Goal: Task Accomplishment & Management: Use online tool/utility

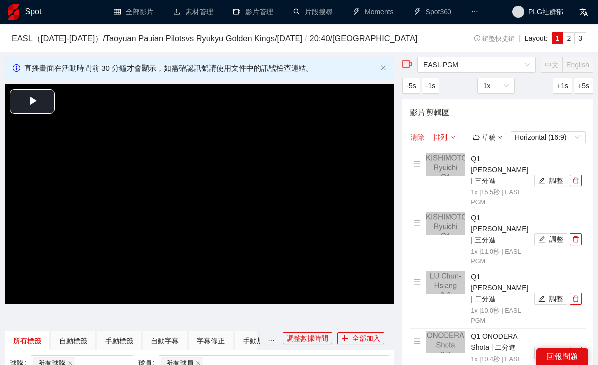
click at [418, 143] on button "清除" at bounding box center [416, 137] width 15 height 12
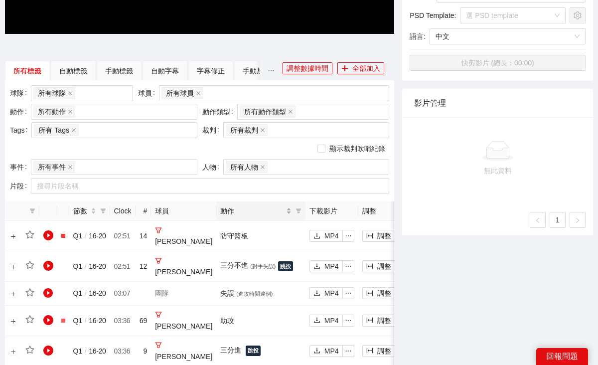
scroll to position [263, 0]
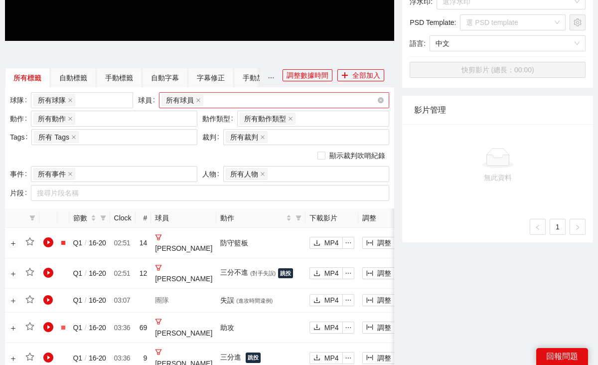
click at [223, 107] on div "所有球員" at bounding box center [268, 100] width 215 height 14
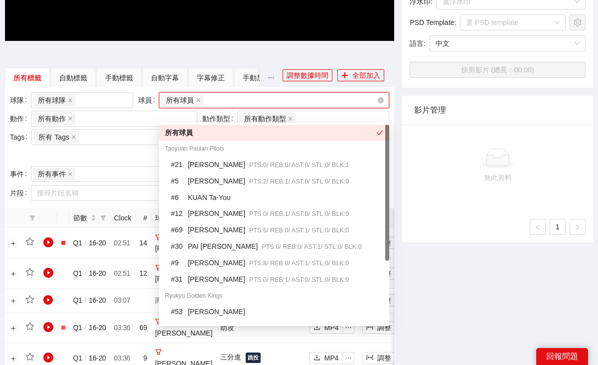
click at [223, 107] on div "所有球員" at bounding box center [268, 100] width 215 height 14
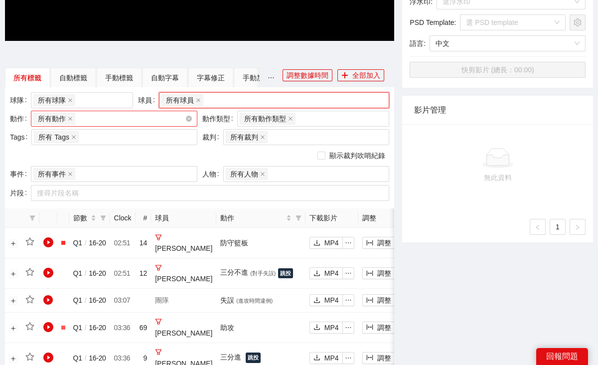
click at [149, 126] on div "所有動作 + 0 ..." at bounding box center [108, 119] width 151 height 14
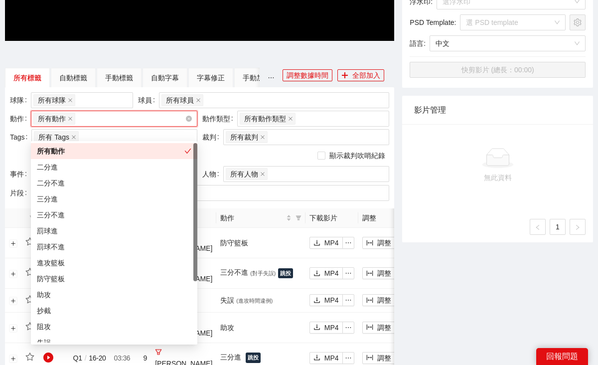
click at [149, 126] on div "所有動作 + 0 ..." at bounding box center [108, 119] width 151 height 14
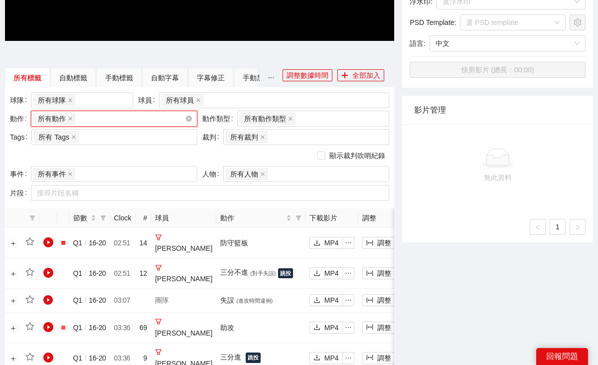
click at [149, 126] on div "所有動作 + 0 ..." at bounding box center [108, 119] width 151 height 14
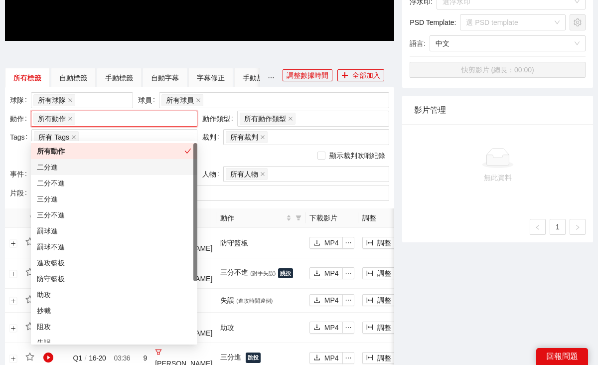
click at [128, 168] on div "二分進" at bounding box center [114, 166] width 154 height 11
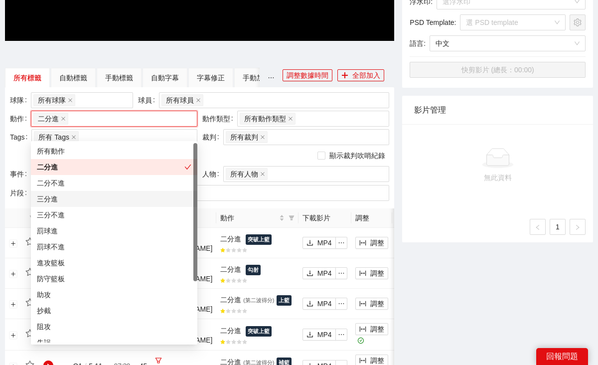
click at [115, 194] on div "三分進" at bounding box center [114, 198] width 154 height 11
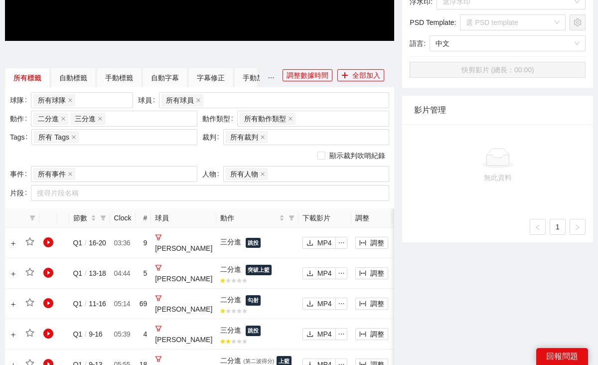
click at [212, 161] on div "顯示裁判吹哨紀錄" at bounding box center [199, 155] width 379 height 11
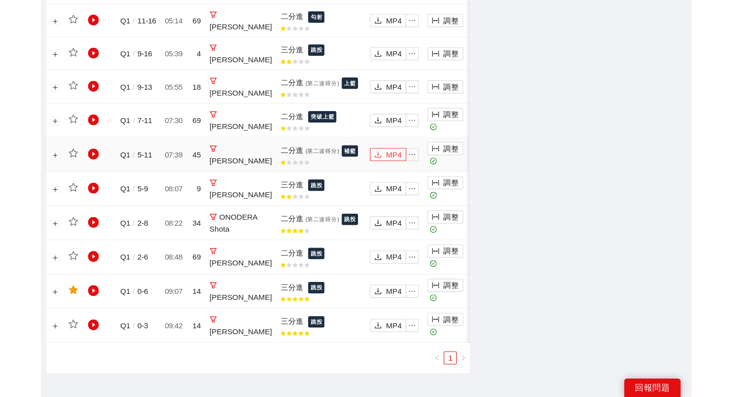
scroll to position [550, 0]
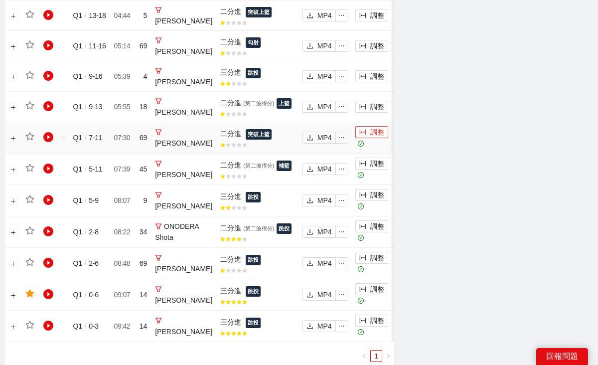
click at [355, 138] on button "調整" at bounding box center [371, 132] width 33 height 12
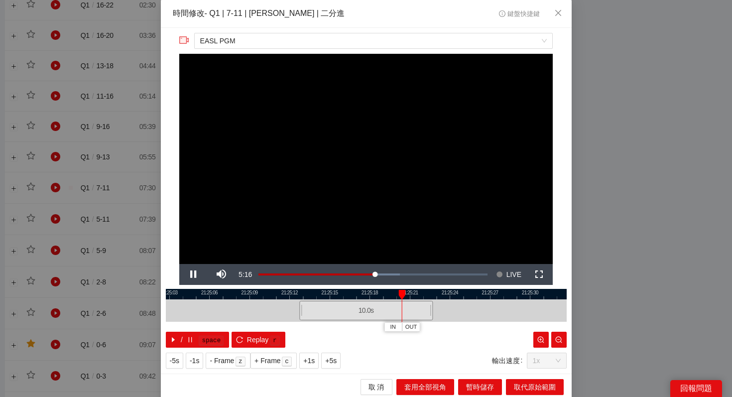
click at [338, 161] on video "Video Player" at bounding box center [366, 159] width 374 height 210
click at [480, 364] on button "暫時儲存" at bounding box center [480, 387] width 44 height 16
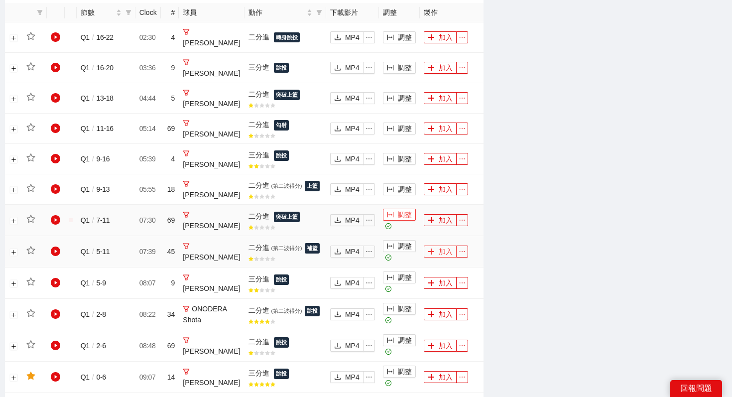
scroll to position [509, 0]
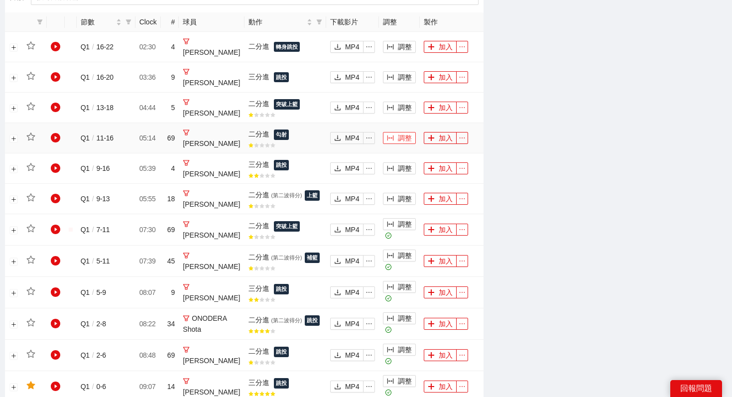
click at [406, 132] on button "調整" at bounding box center [399, 138] width 33 height 12
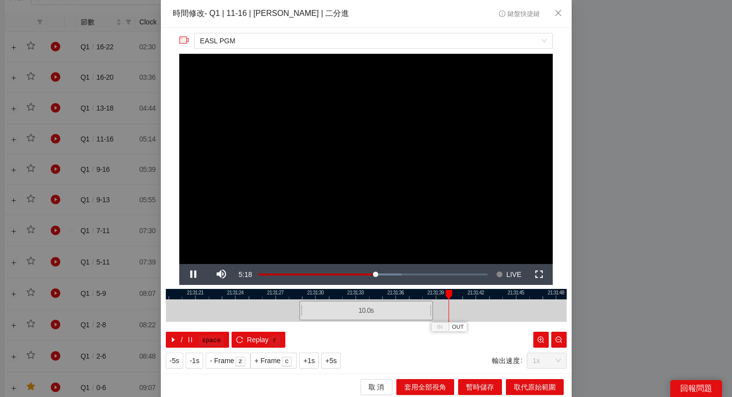
click at [597, 236] on div "**********" at bounding box center [366, 198] width 732 height 397
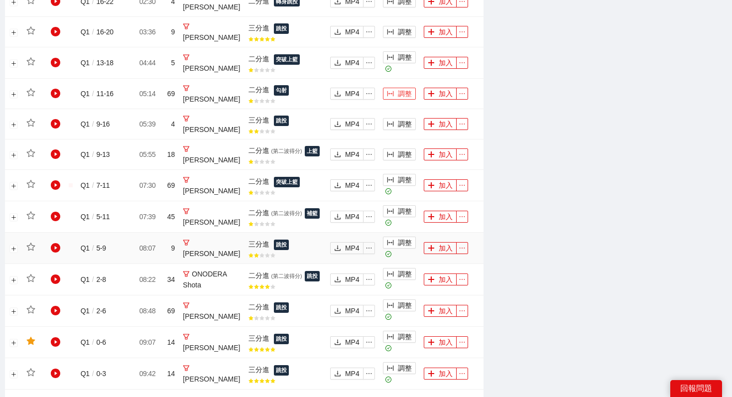
scroll to position [553, 0]
click at [441, 305] on button "加入" at bounding box center [440, 311] width 33 height 12
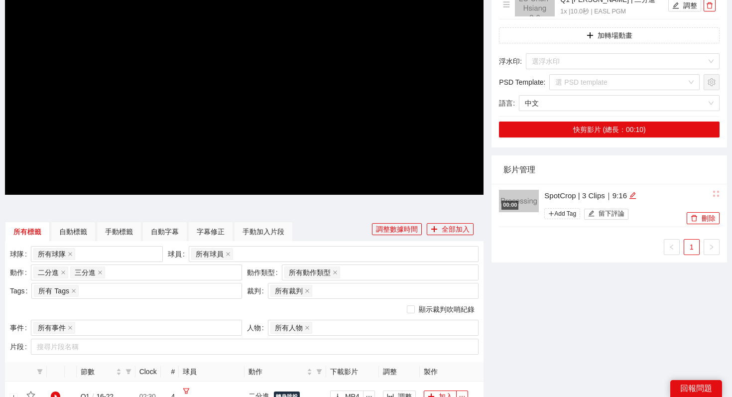
scroll to position [0, 0]
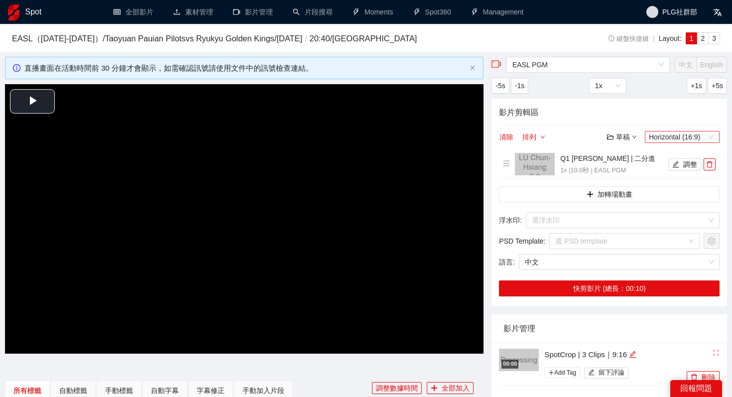
click at [597, 140] on span "Horizontal (16:9)" at bounding box center [682, 137] width 67 height 11
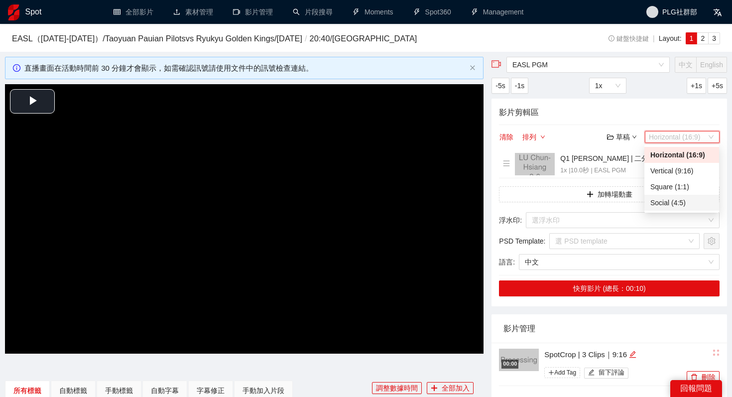
click at [597, 198] on div "Social (4:5)" at bounding box center [682, 202] width 63 height 11
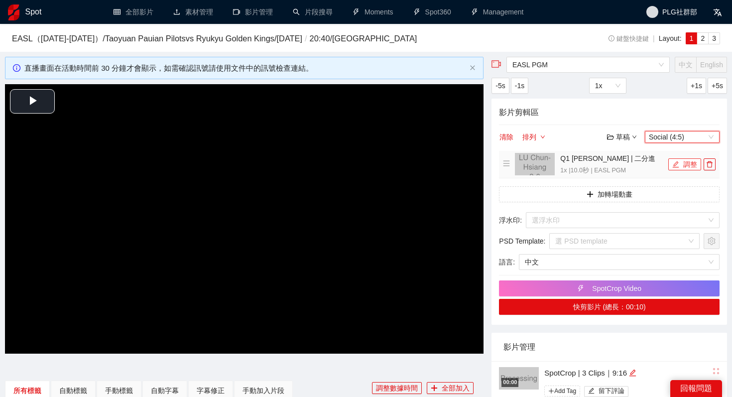
click at [597, 169] on button "調整" at bounding box center [684, 164] width 33 height 12
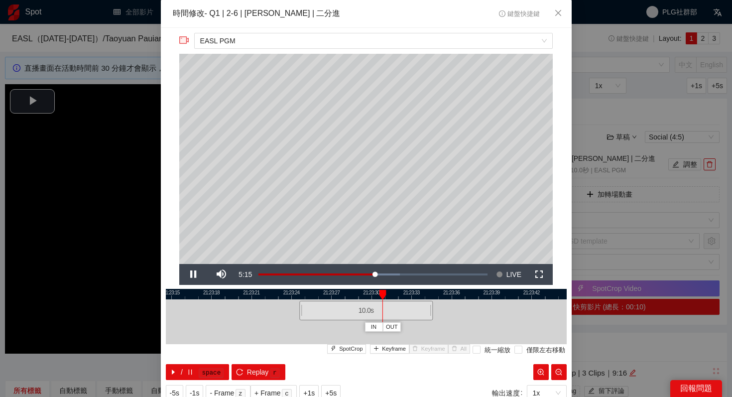
click at [251, 364] on div "**********" at bounding box center [366, 217] width 411 height 378
click at [251, 364] on button "Replay r" at bounding box center [258, 372] width 53 height 16
click at [189, 364] on icon "pause" at bounding box center [190, 372] width 7 height 7
click at [396, 352] on span "Keyframe" at bounding box center [394, 349] width 24 height 9
click at [193, 364] on button "/ space" at bounding box center [198, 372] width 64 height 16
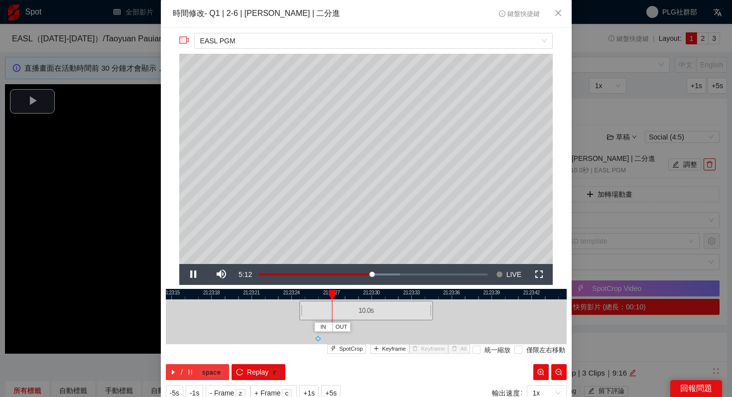
click at [193, 364] on button "/ space" at bounding box center [198, 372] width 64 height 16
click at [403, 348] on span "Keyframe" at bounding box center [394, 349] width 24 height 9
click at [197, 364] on button "/ space" at bounding box center [198, 372] width 64 height 16
click at [397, 346] on span "Keyframe" at bounding box center [394, 349] width 24 height 9
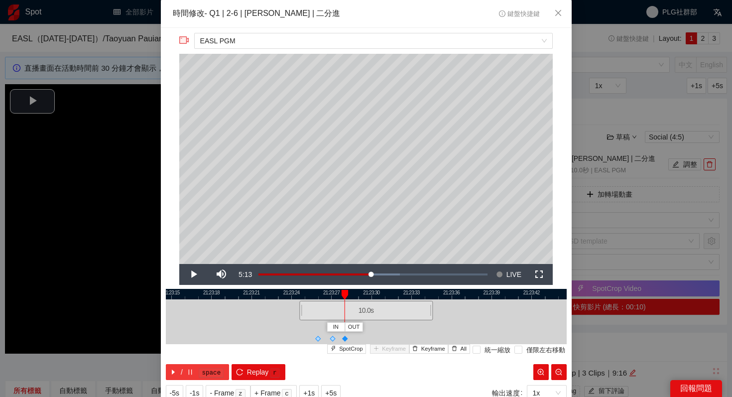
click at [193, 364] on icon "pause" at bounding box center [190, 372] width 7 height 7
click at [386, 348] on span "Keyframe" at bounding box center [394, 349] width 24 height 9
click at [192, 364] on icon "pause" at bounding box center [190, 372] width 7 height 7
click at [252, 364] on span "Replay" at bounding box center [258, 372] width 22 height 11
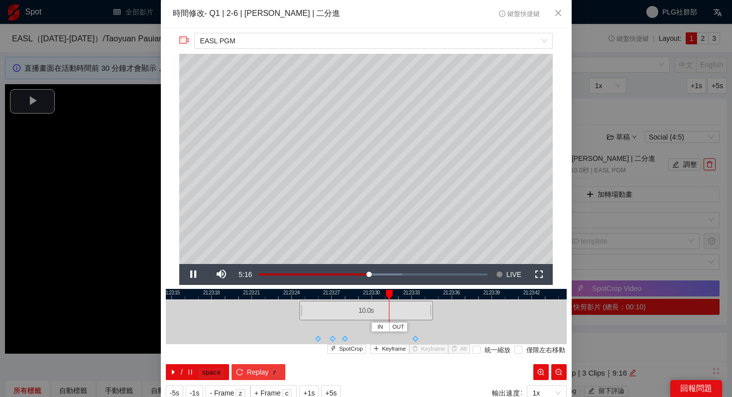
click at [252, 364] on span "Replay" at bounding box center [258, 372] width 22 height 11
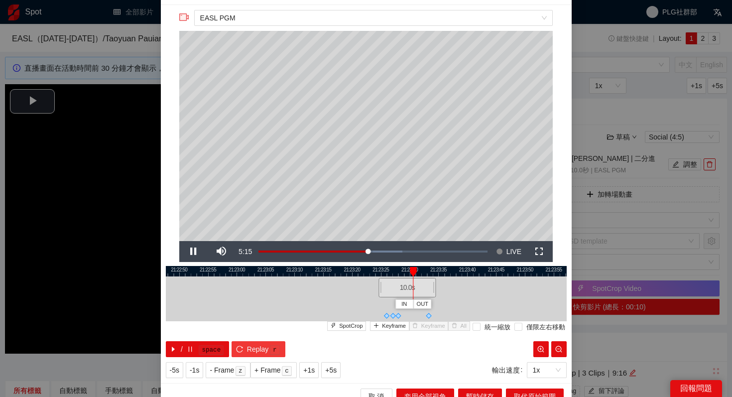
scroll to position [35, 0]
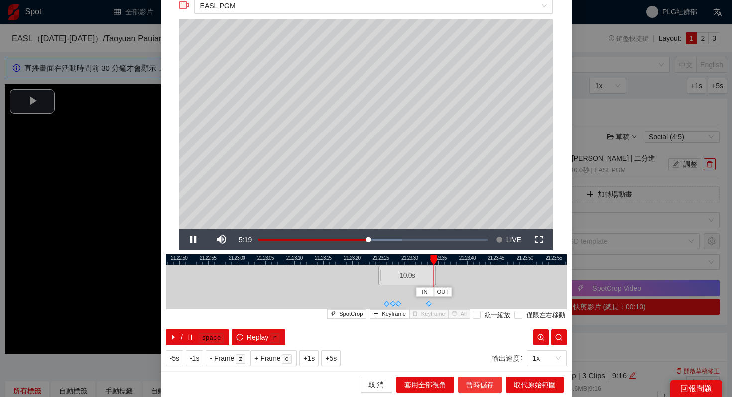
click at [484, 364] on span "暫時儲存" at bounding box center [480, 384] width 28 height 11
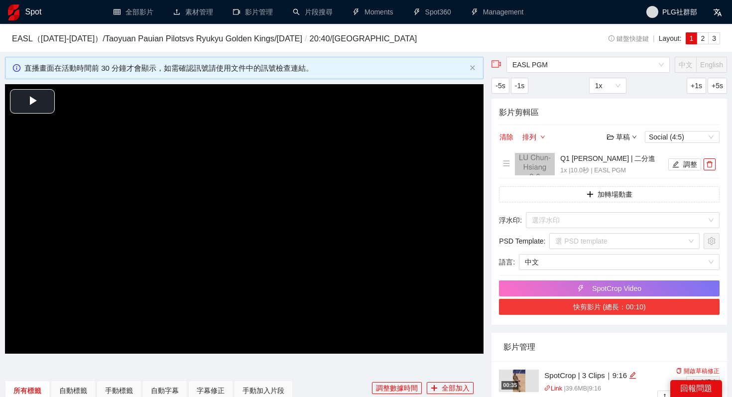
click at [586, 308] on button "快剪影片 (總長：00:10)" at bounding box center [609, 307] width 221 height 16
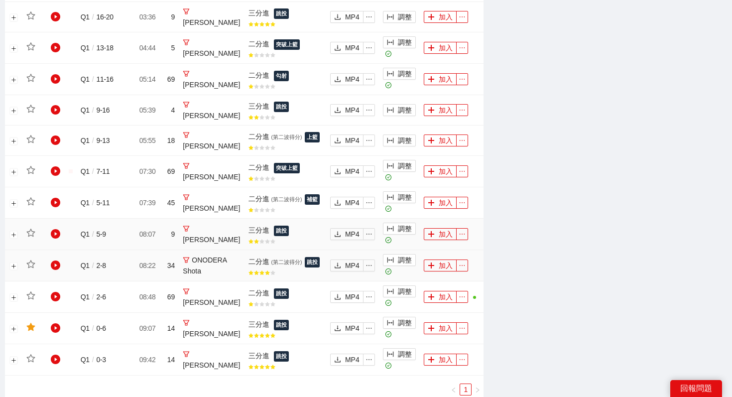
scroll to position [557, 0]
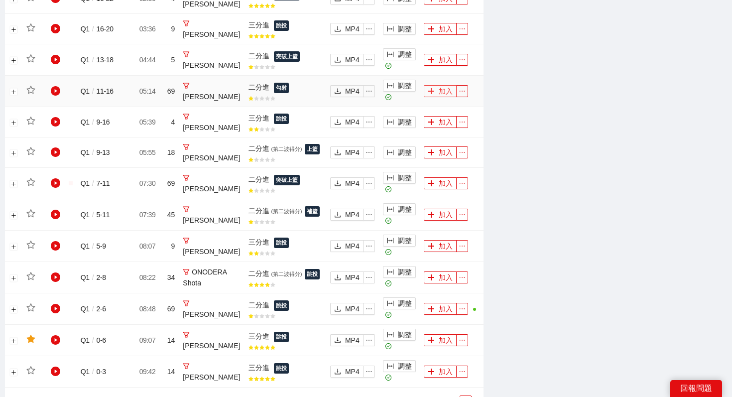
click at [447, 90] on button "加入" at bounding box center [440, 91] width 33 height 12
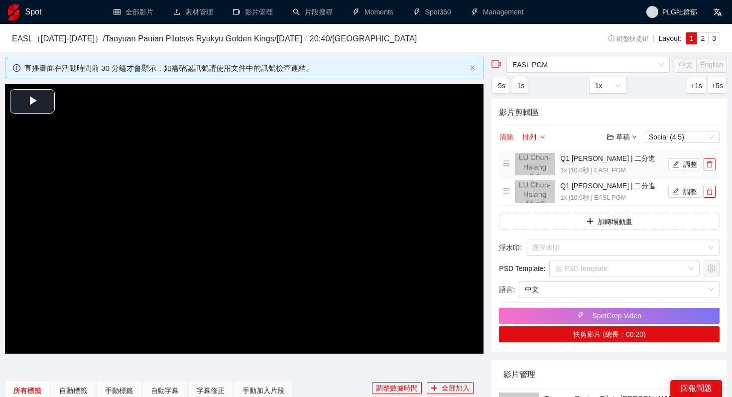
click at [597, 159] on button "button" at bounding box center [710, 164] width 12 height 12
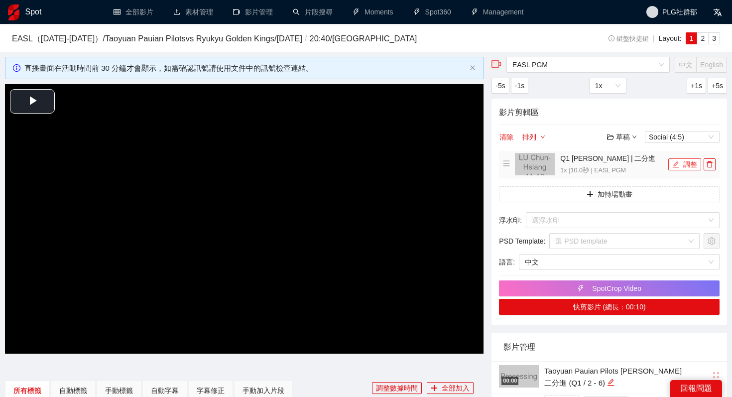
click at [597, 159] on button "調整" at bounding box center [684, 164] width 33 height 12
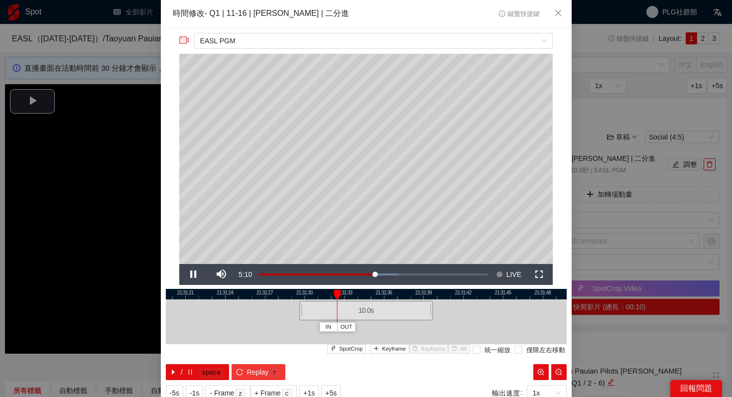
click at [252, 364] on button "Replay r" at bounding box center [258, 372] width 53 height 16
click at [202, 364] on kbd "space" at bounding box center [211, 373] width 25 height 10
click at [387, 348] on span "Keyframe" at bounding box center [394, 349] width 24 height 9
click at [203, 364] on kbd "space" at bounding box center [211, 373] width 25 height 10
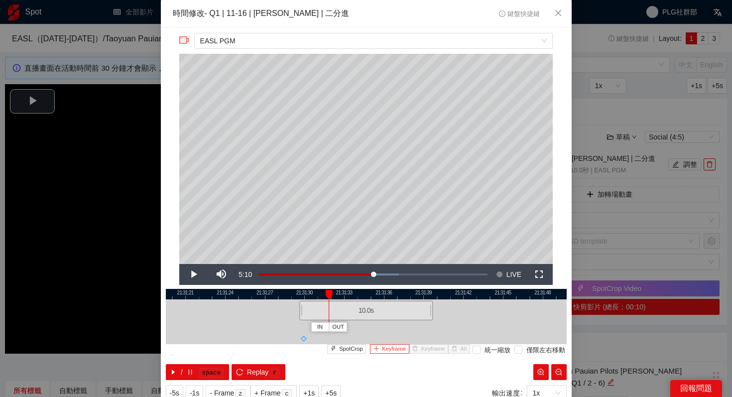
click at [403, 348] on span "Keyframe" at bounding box center [394, 349] width 24 height 9
click at [208, 364] on kbd "space" at bounding box center [211, 373] width 25 height 10
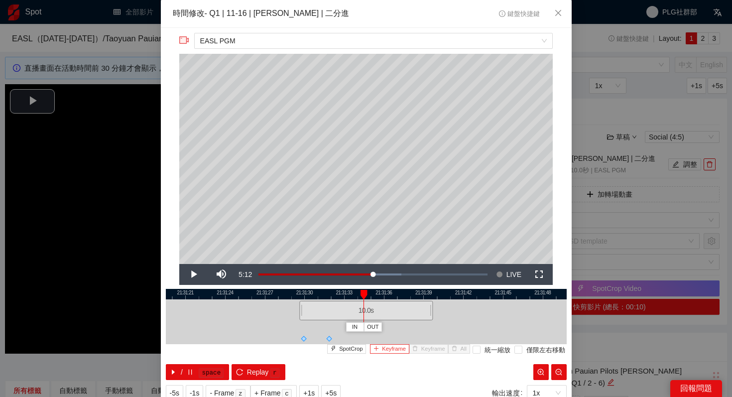
click at [402, 347] on span "Keyframe" at bounding box center [394, 349] width 24 height 9
click at [200, 364] on button "/ space" at bounding box center [198, 372] width 64 height 16
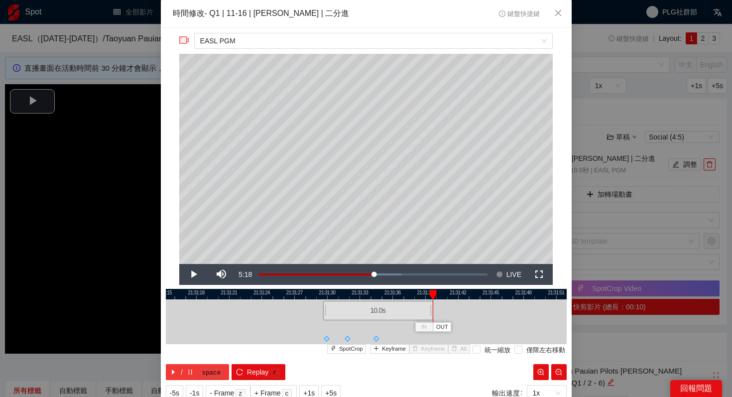
scroll to position [35, 0]
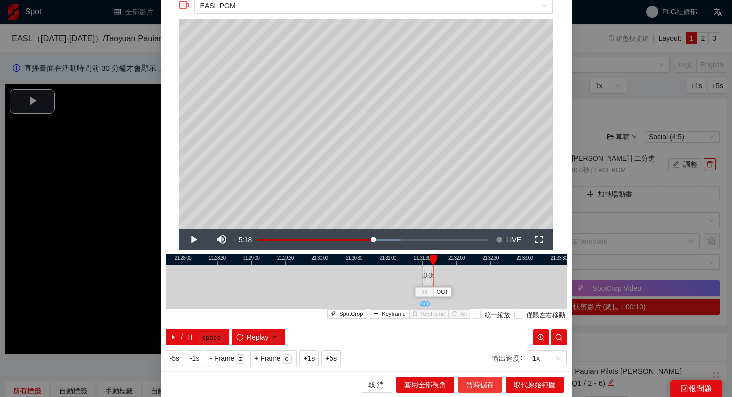
click at [487, 364] on span "暫時儲存" at bounding box center [480, 384] width 28 height 11
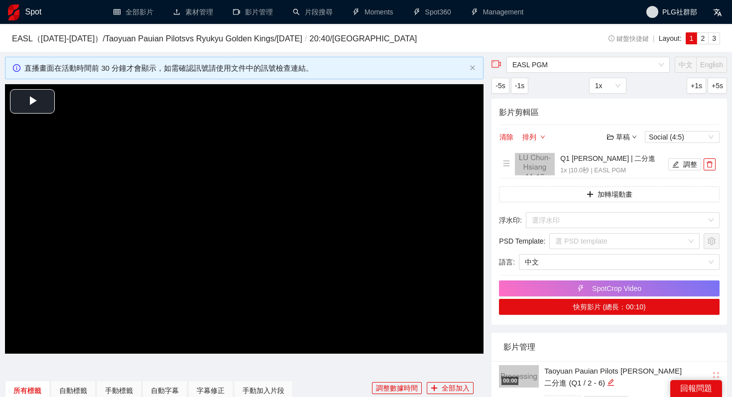
scroll to position [0, 0]
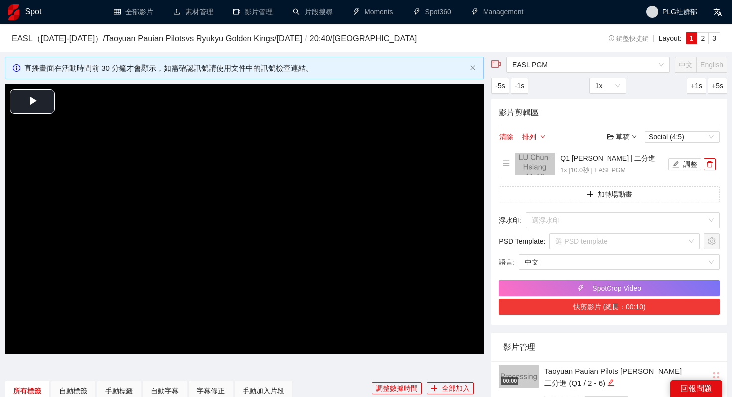
click at [576, 304] on button "快剪影片 (總長：00:10)" at bounding box center [609, 307] width 221 height 16
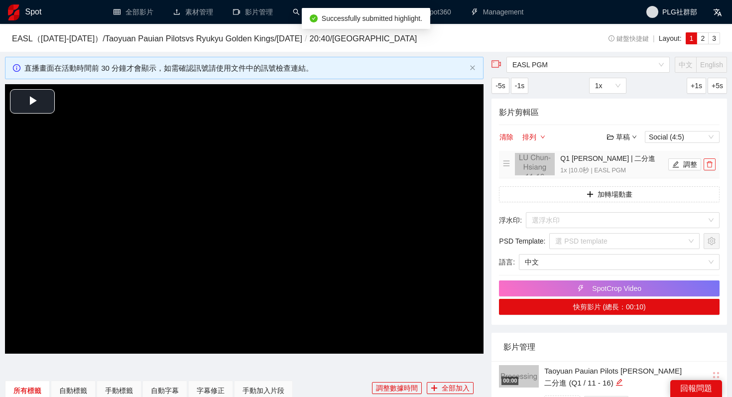
click at [597, 162] on icon "delete" at bounding box center [710, 164] width 6 height 6
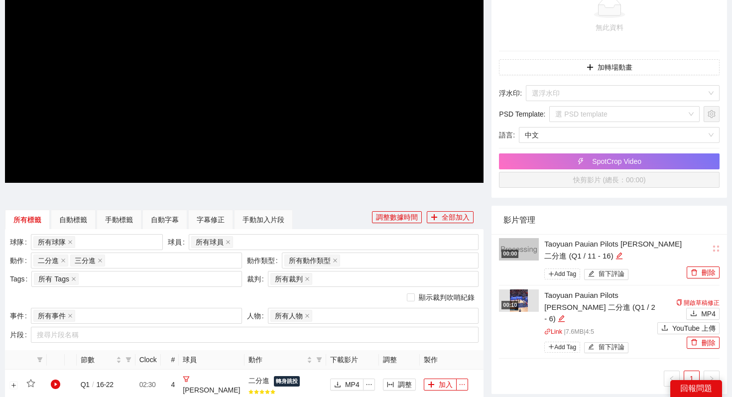
scroll to position [172, 0]
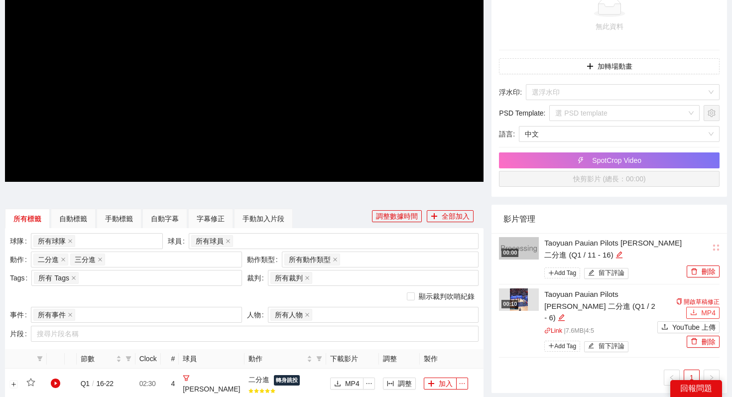
click at [597, 307] on span "MP4" at bounding box center [708, 312] width 14 height 11
click at [597, 337] on button "刪除" at bounding box center [703, 342] width 33 height 12
click at [597, 308] on span "Yes" at bounding box center [713, 305] width 11 height 11
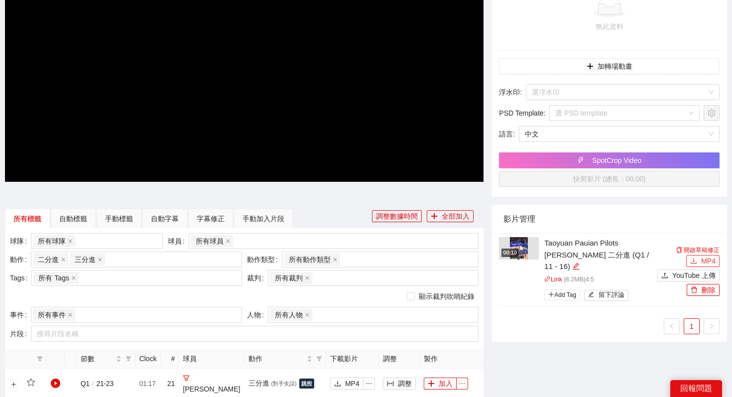
click at [597, 258] on span "MP4" at bounding box center [708, 261] width 14 height 11
click at [597, 284] on button "刪除" at bounding box center [703, 290] width 33 height 12
click at [597, 252] on span "Yes" at bounding box center [713, 254] width 11 height 11
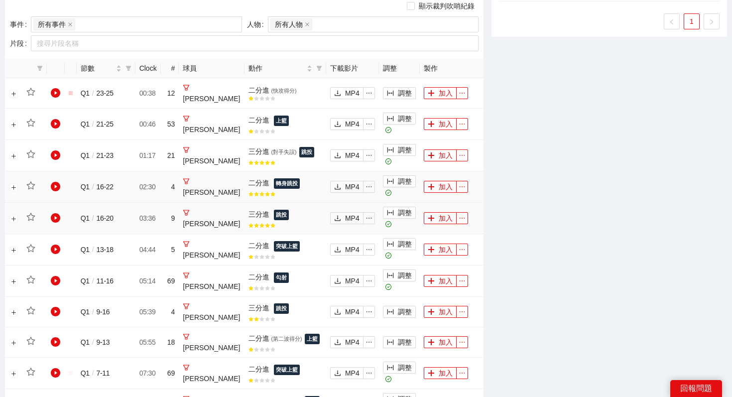
scroll to position [473, 0]
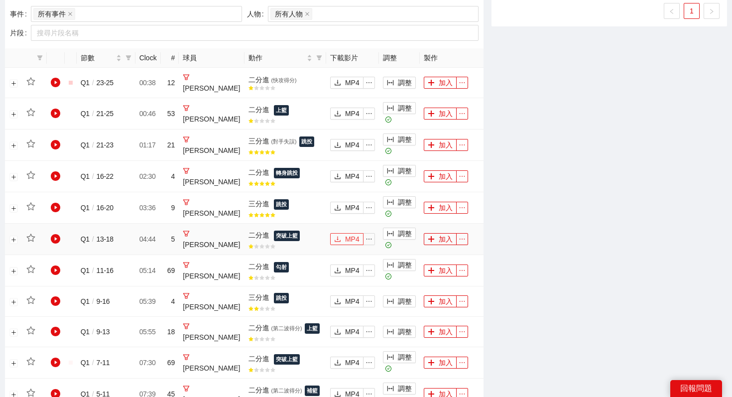
click at [345, 234] on span "MP4" at bounding box center [352, 239] width 14 height 11
click at [495, 223] on div "EASL PGM 中文 English -5s -1s 1x +1s +5s 影片剪輯區 清除 排列 草稿 Social (4:5) 無此資料 加轉場動畫 浮…" at bounding box center [610, 95] width 244 height 1023
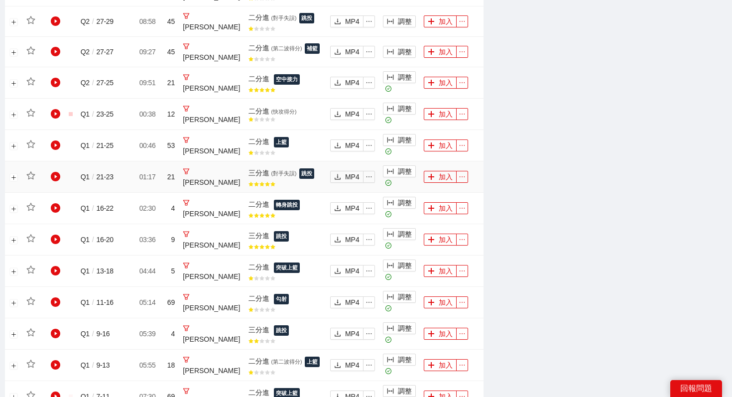
scroll to position [750, 0]
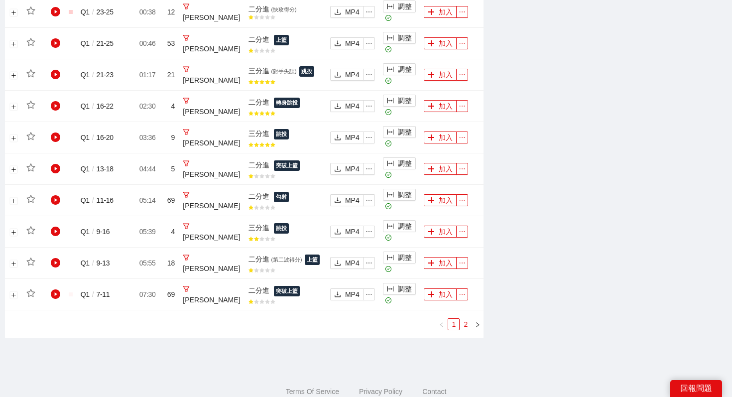
click at [466, 323] on link "2" at bounding box center [465, 324] width 11 height 11
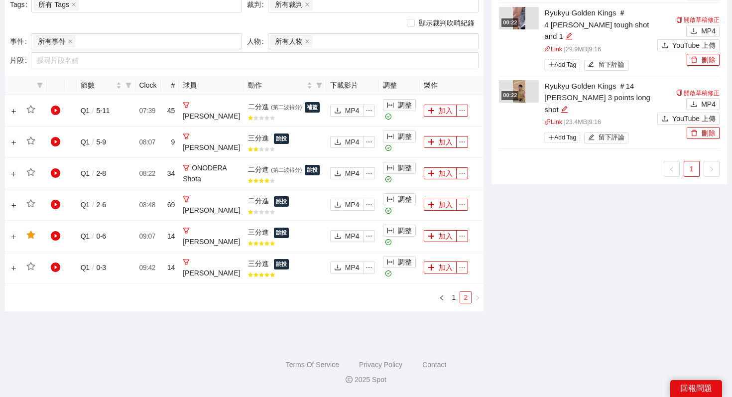
scroll to position [445, 0]
click at [432, 138] on button "加入" at bounding box center [440, 142] width 33 height 12
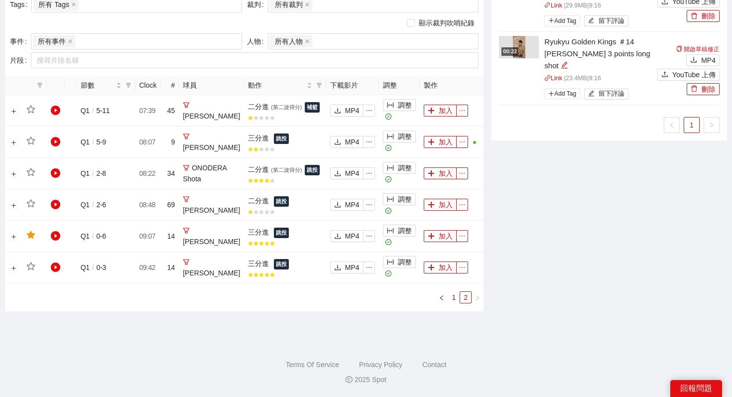
click at [453, 301] on link "1" at bounding box center [453, 297] width 11 height 11
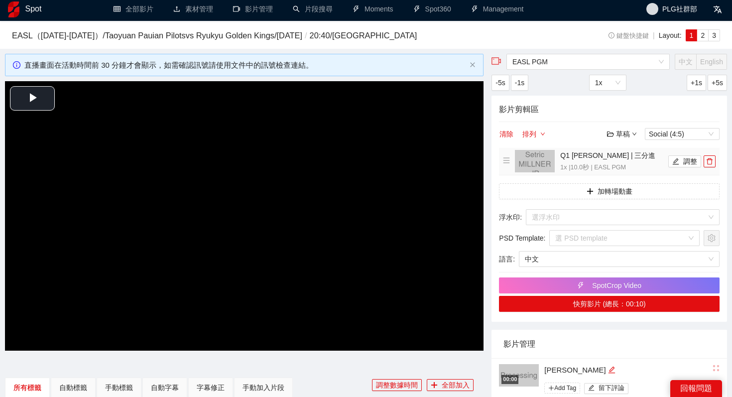
scroll to position [0, 0]
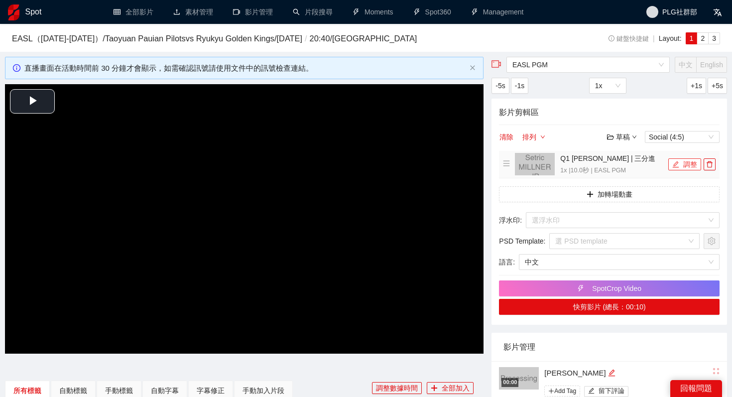
click at [597, 165] on button "調整" at bounding box center [684, 164] width 33 height 12
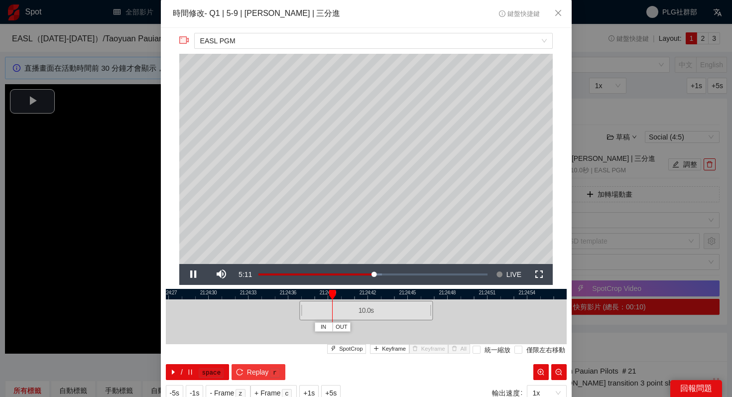
click at [256, 364] on span "Replay" at bounding box center [258, 372] width 22 height 11
click at [187, 364] on icon "pause" at bounding box center [190, 372] width 7 height 7
click at [202, 364] on kbd "space" at bounding box center [211, 373] width 25 height 10
click at [260, 364] on span "Replay" at bounding box center [258, 372] width 22 height 11
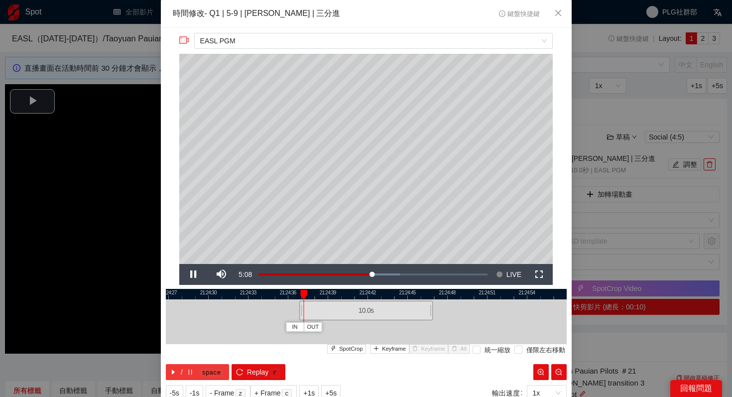
click at [201, 364] on kbd "space" at bounding box center [211, 373] width 25 height 10
click at [391, 349] on span "Keyframe" at bounding box center [394, 349] width 24 height 9
click at [200, 364] on kbd "space" at bounding box center [211, 373] width 25 height 10
click at [399, 350] on span "Keyframe" at bounding box center [394, 349] width 24 height 9
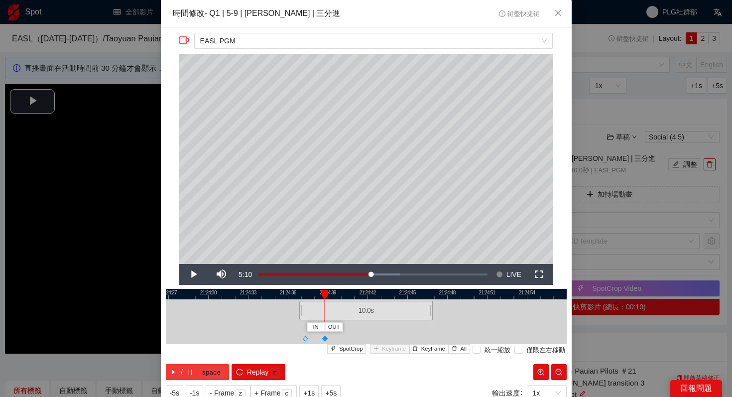
click at [201, 364] on kbd "space" at bounding box center [211, 373] width 25 height 10
click at [402, 353] on span "Keyframe" at bounding box center [394, 349] width 24 height 9
click at [189, 364] on span "pause" at bounding box center [190, 373] width 7 height 8
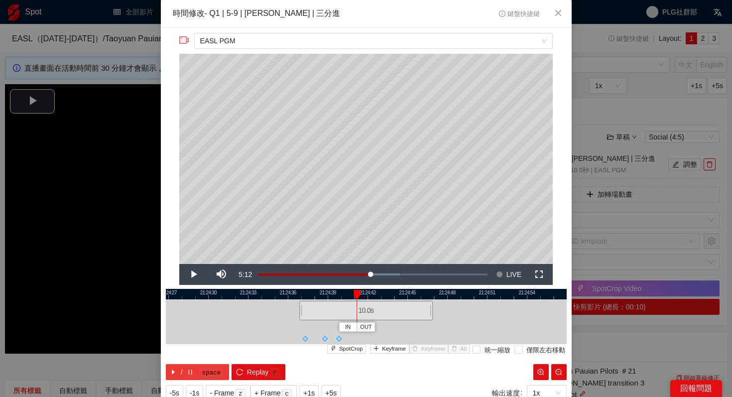
click at [189, 364] on span "pause" at bounding box center [190, 373] width 7 height 8
click at [405, 345] on span "Keyframe" at bounding box center [394, 349] width 24 height 9
click at [204, 364] on kbd "space" at bounding box center [211, 373] width 25 height 10
click at [177, 364] on button "/ space" at bounding box center [198, 372] width 64 height 16
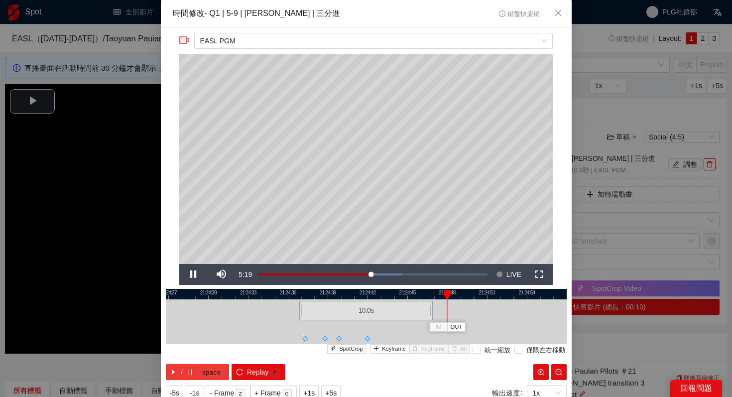
click at [177, 364] on button "/ space" at bounding box center [198, 372] width 64 height 16
drag, startPoint x: 452, startPoint y: 295, endPoint x: 441, endPoint y: 297, distance: 11.1
click at [441, 297] on div "IN OUT" at bounding box center [438, 295] width 7 height 10
drag, startPoint x: 441, startPoint y: 297, endPoint x: 424, endPoint y: 297, distance: 16.9
click at [424, 297] on div "IN OUT" at bounding box center [421, 295] width 7 height 10
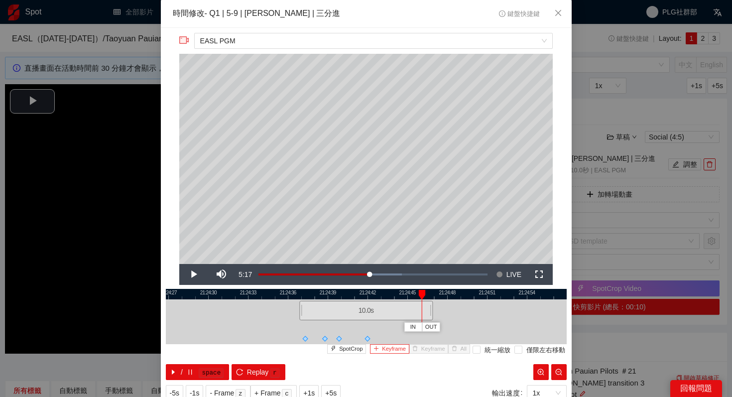
click at [395, 351] on span "Keyframe" at bounding box center [394, 349] width 24 height 9
click at [199, 364] on kbd "space" at bounding box center [211, 373] width 25 height 10
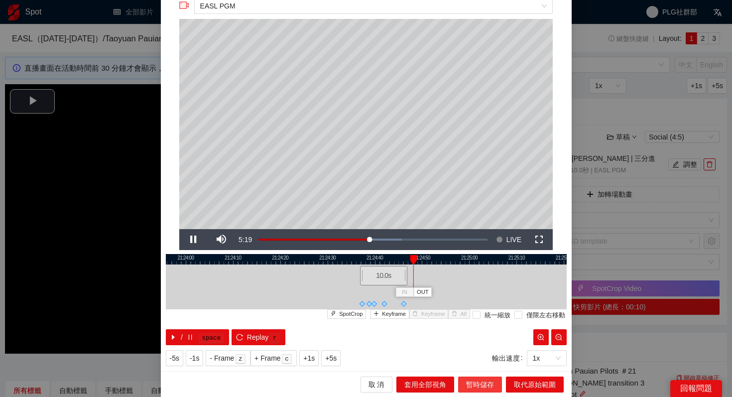
click at [473, 364] on span "暫時儲存" at bounding box center [480, 384] width 28 height 11
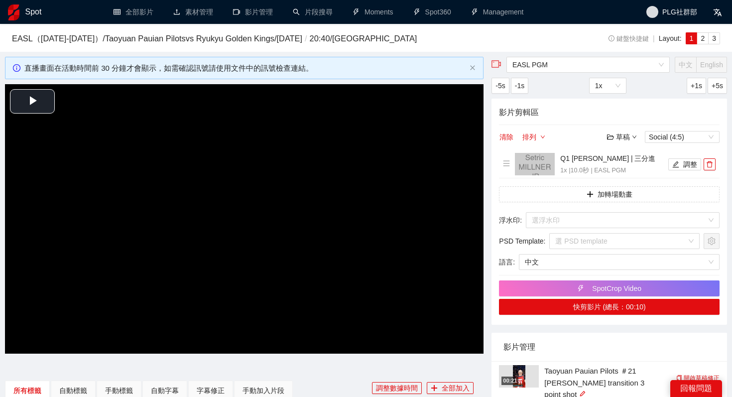
scroll to position [0, 0]
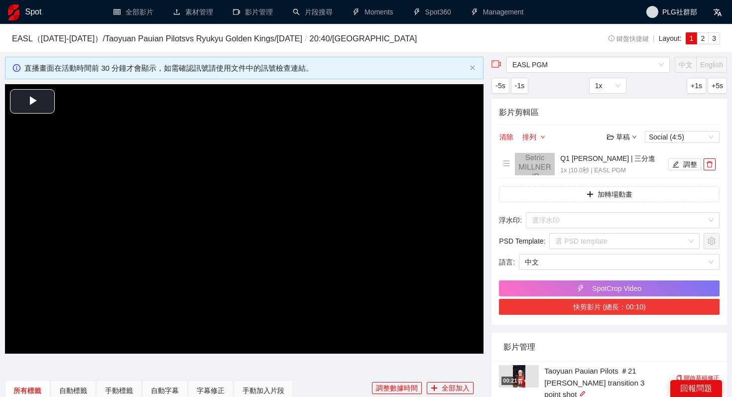
click at [582, 304] on button "快剪影片 (總長：00:10)" at bounding box center [609, 307] width 221 height 16
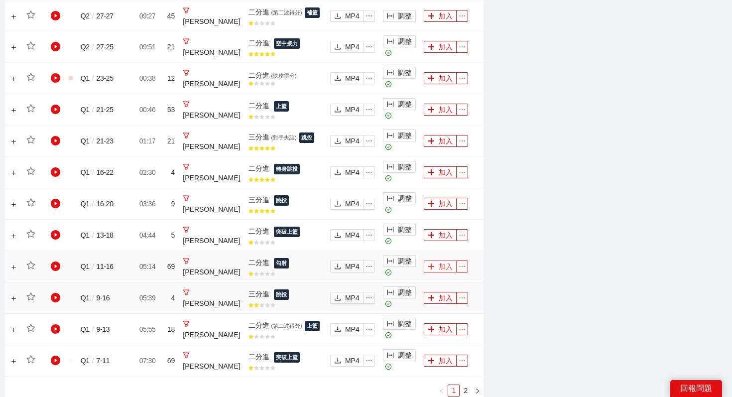
scroll to position [799, 0]
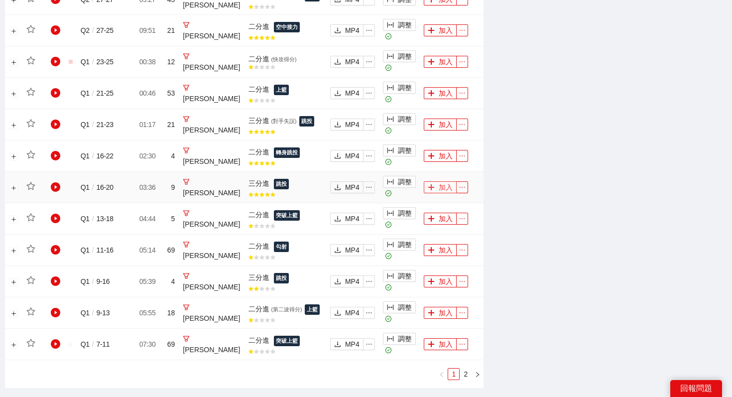
click at [436, 192] on button "加入" at bounding box center [440, 187] width 33 height 12
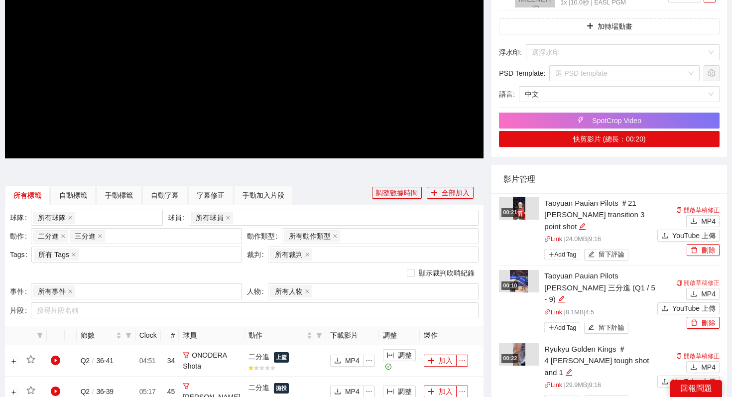
scroll to position [219, 0]
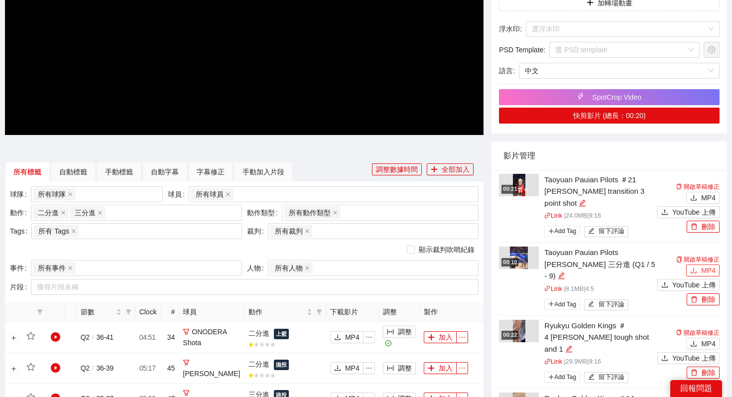
click at [597, 272] on span "MP4" at bounding box center [708, 270] width 14 height 11
click at [597, 302] on button "刪除" at bounding box center [703, 299] width 33 height 12
click at [597, 267] on button "Yes" at bounding box center [713, 270] width 19 height 12
click at [388, 252] on div "顯示裁判吹哨紀錄" at bounding box center [244, 249] width 469 height 11
click at [597, 154] on div "影片管理" at bounding box center [610, 155] width 212 height 28
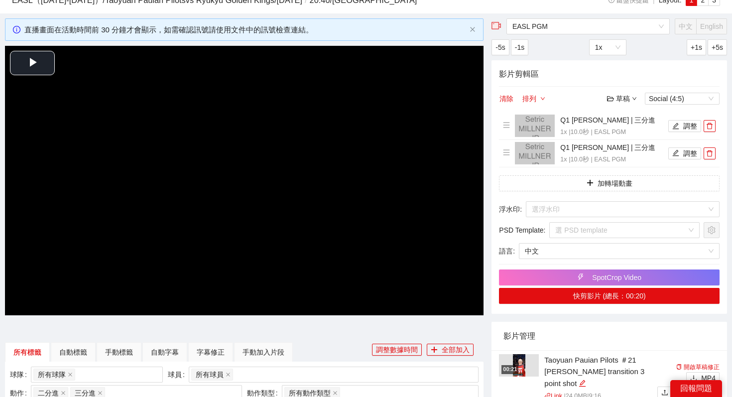
scroll to position [0, 0]
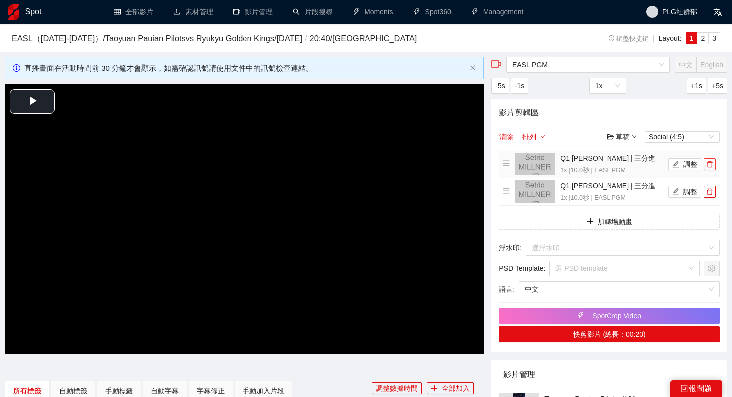
click at [597, 161] on icon "delete" at bounding box center [709, 164] width 7 height 7
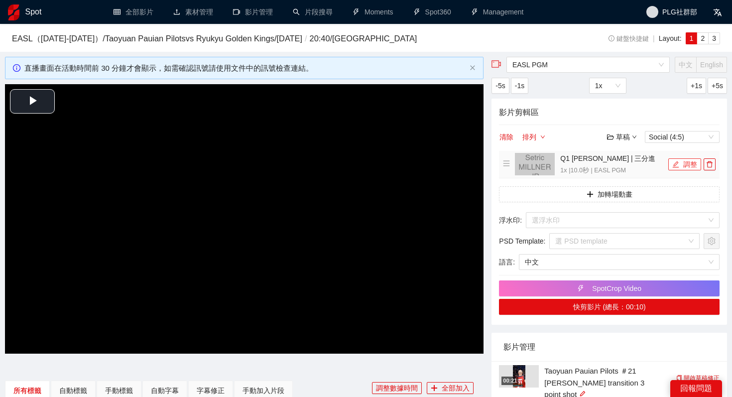
click at [597, 161] on button "調整" at bounding box center [684, 164] width 33 height 12
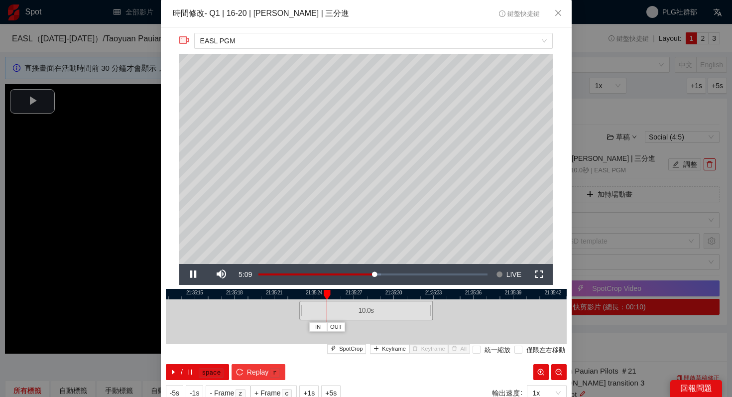
click at [256, 364] on span "Replay" at bounding box center [258, 372] width 22 height 11
click at [202, 364] on kbd "space" at bounding box center [211, 373] width 25 height 10
click at [382, 346] on button "Keyframe" at bounding box center [389, 348] width 39 height 9
click at [301, 329] on span "IN" at bounding box center [302, 327] width 5 height 9
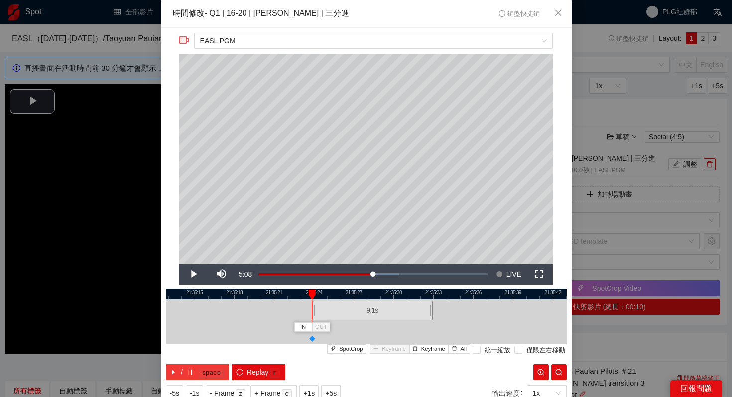
click at [182, 364] on span "/" at bounding box center [182, 372] width 2 height 11
click at [389, 349] on span "Keyframe" at bounding box center [394, 349] width 24 height 9
click at [196, 364] on button "/ space" at bounding box center [198, 372] width 64 height 16
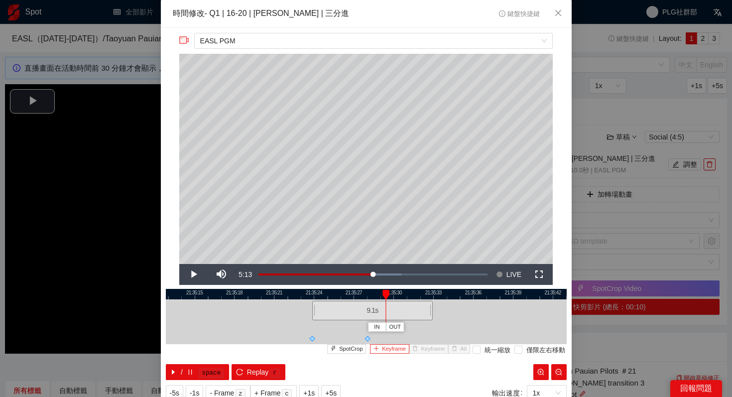
click at [387, 349] on span "Keyframe" at bounding box center [394, 349] width 24 height 9
click at [207, 364] on kbd "space" at bounding box center [211, 373] width 25 height 10
click at [250, 364] on span "Replay" at bounding box center [258, 372] width 22 height 11
click at [199, 364] on kbd "space" at bounding box center [211, 373] width 25 height 10
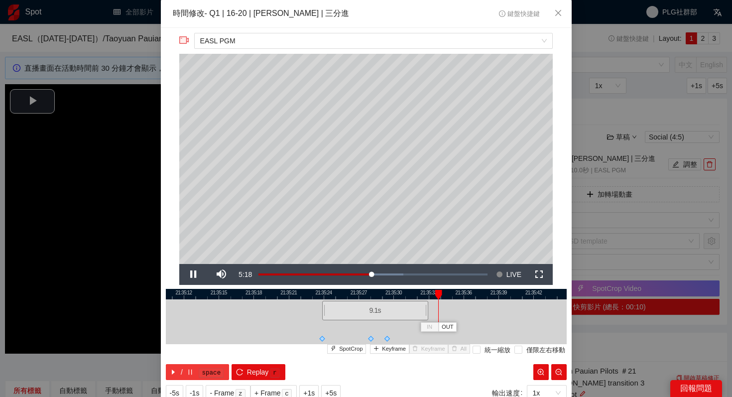
scroll to position [35, 0]
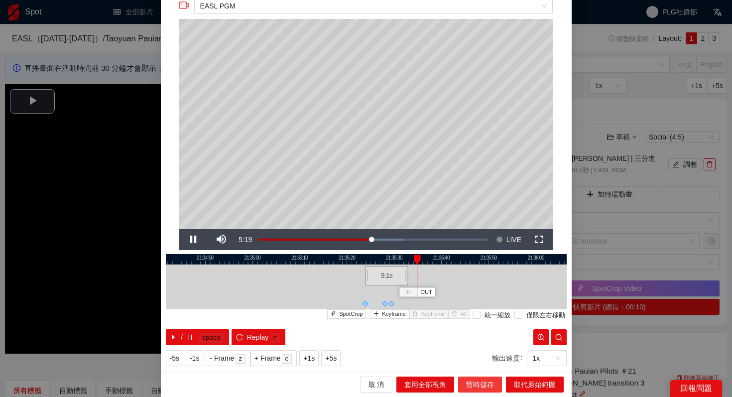
click at [470, 364] on button "暫時儲存" at bounding box center [480, 385] width 44 height 16
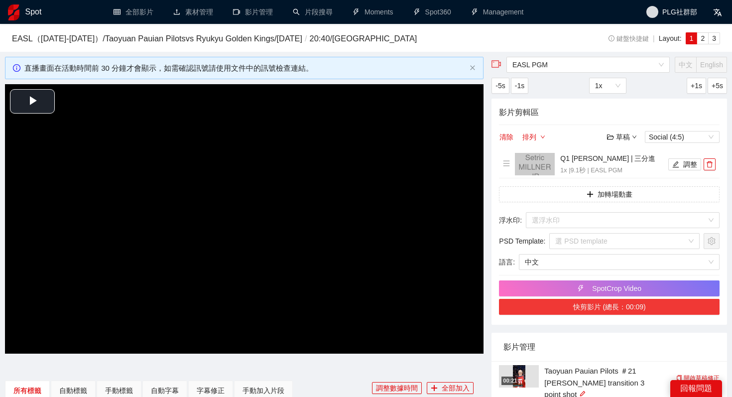
click at [580, 310] on button "快剪影片 (總長：00:09)" at bounding box center [609, 307] width 221 height 16
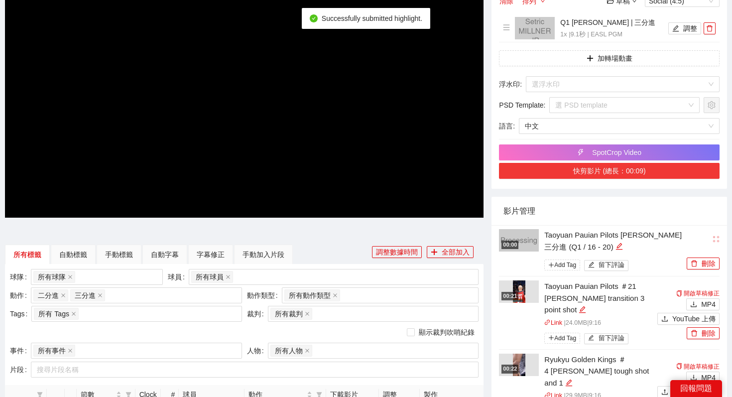
scroll to position [140, 0]
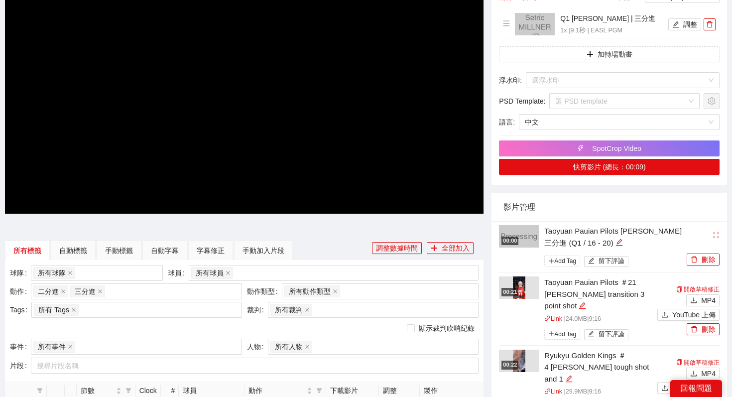
click at [597, 212] on div "影片管理" at bounding box center [610, 207] width 212 height 28
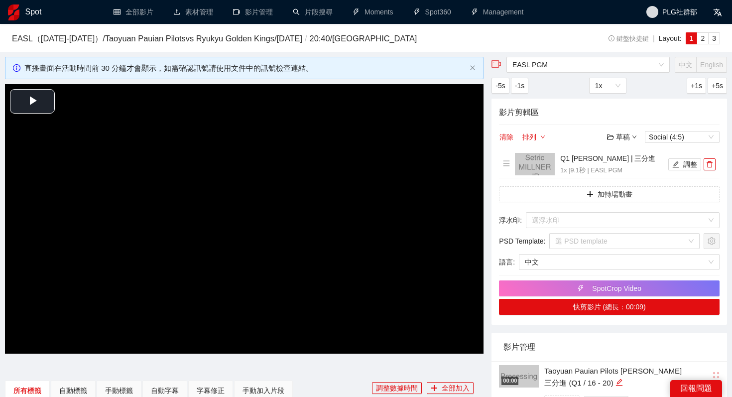
scroll to position [49, 0]
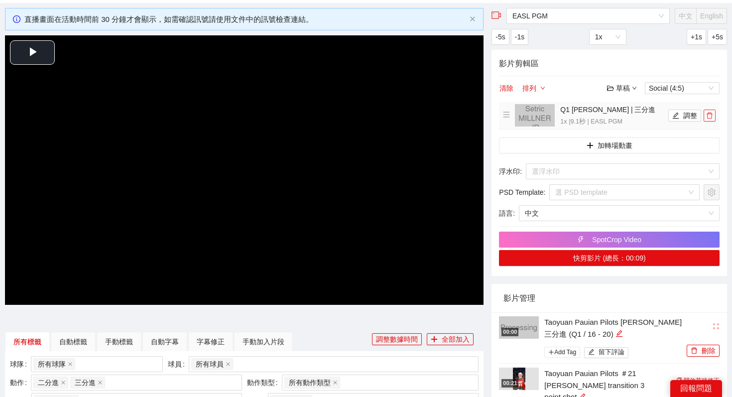
click at [597, 116] on span "delete" at bounding box center [709, 115] width 11 height 7
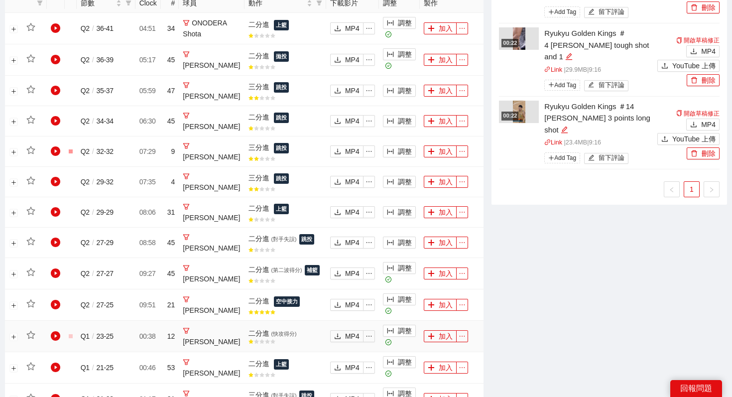
scroll to position [523, 0]
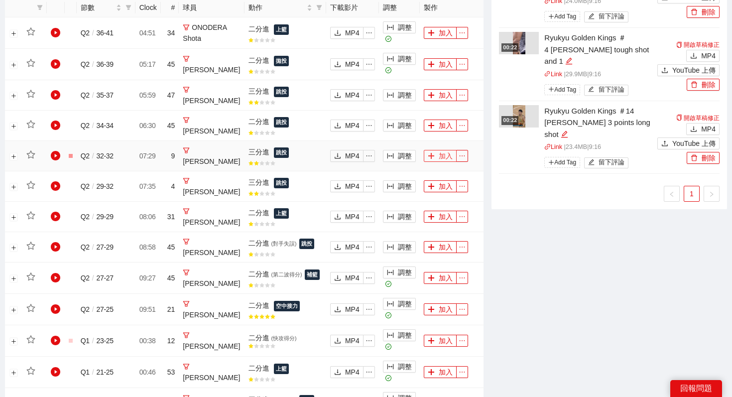
click at [434, 157] on button "加入" at bounding box center [440, 156] width 33 height 12
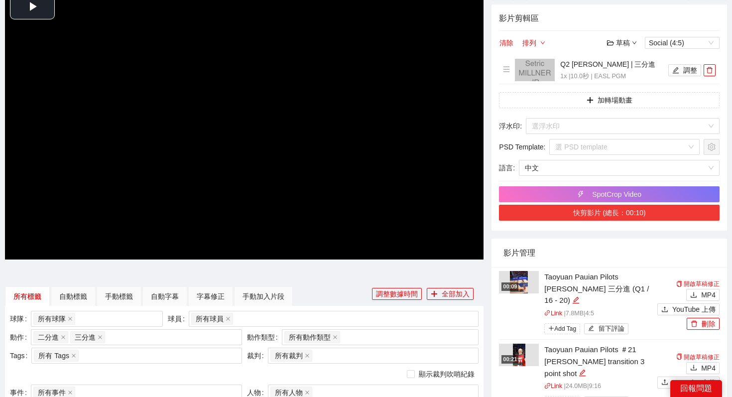
scroll to position [108, 0]
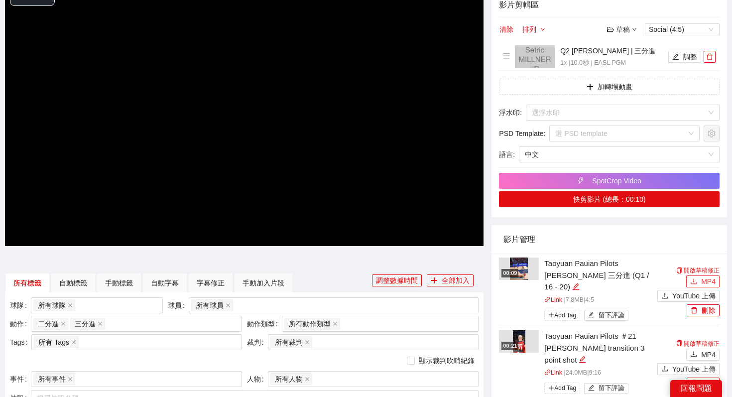
click at [597, 280] on span "MP4" at bounding box center [708, 281] width 14 height 11
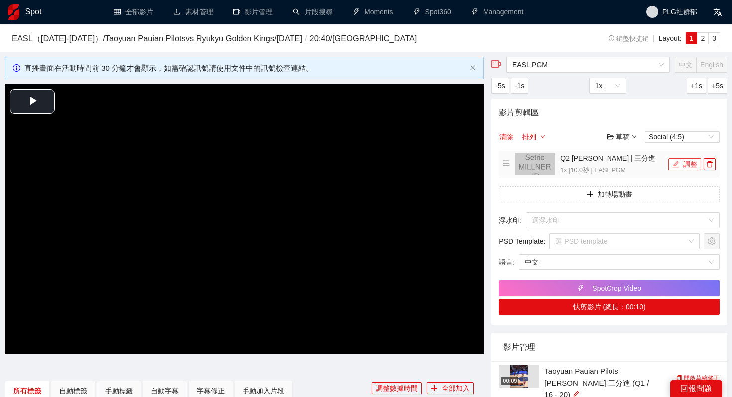
click at [597, 165] on button "調整" at bounding box center [684, 164] width 33 height 12
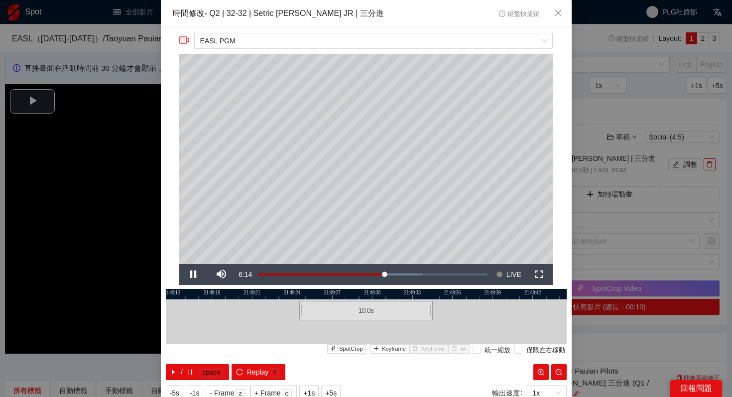
click at [597, 206] on div "**********" at bounding box center [366, 198] width 732 height 397
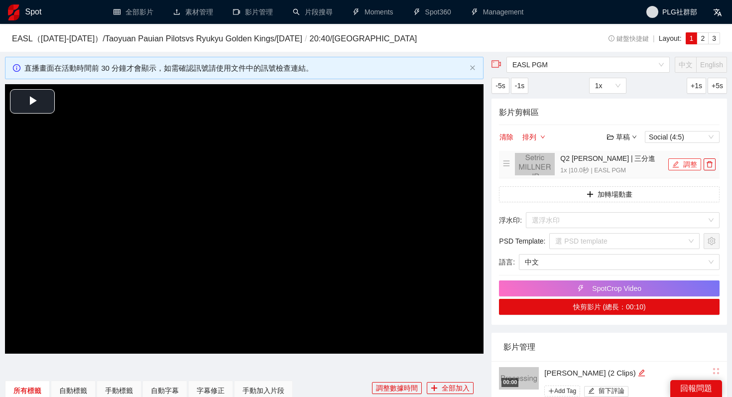
click at [597, 167] on button "調整" at bounding box center [684, 164] width 33 height 12
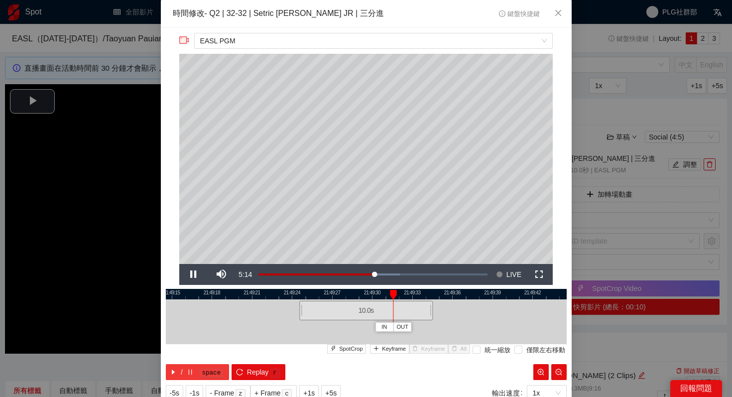
click at [175, 364] on icon "caret-right" at bounding box center [173, 372] width 7 height 7
click at [597, 243] on div "**********" at bounding box center [366, 198] width 732 height 397
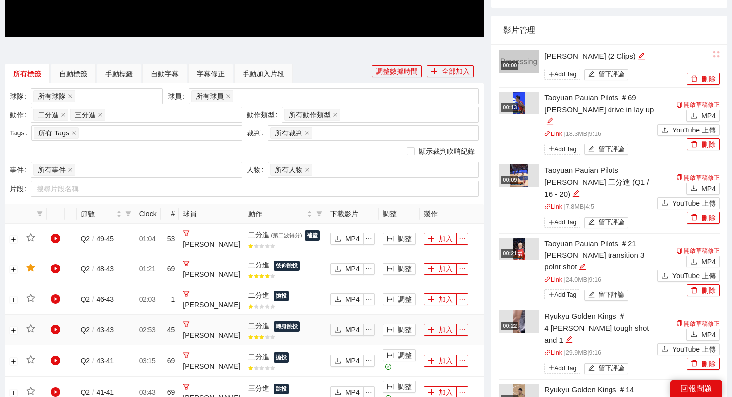
scroll to position [310, 0]
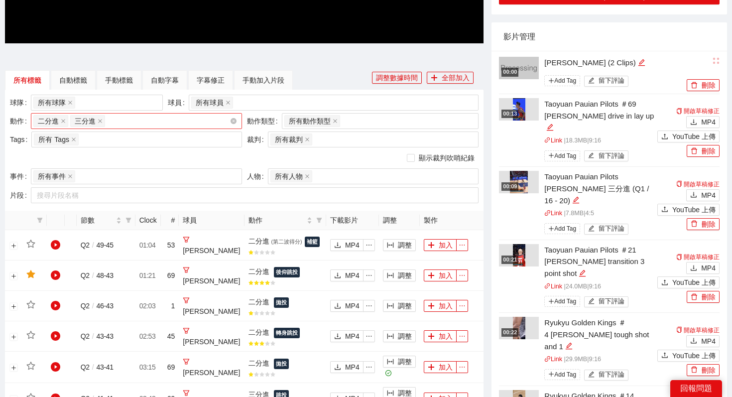
click at [156, 123] on div "二分進 三分進 + 0 ..." at bounding box center [131, 121] width 196 height 14
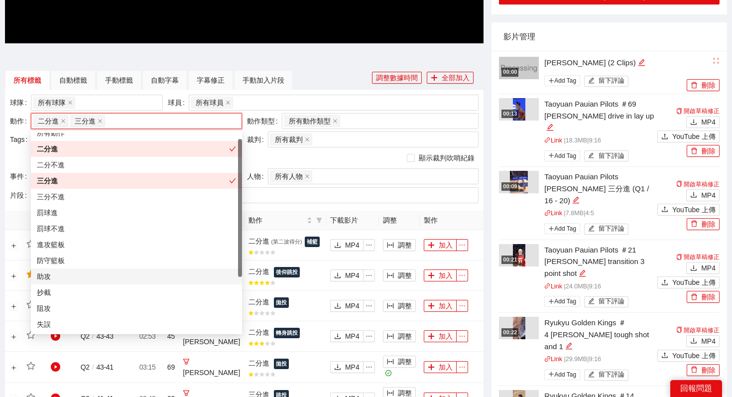
scroll to position [8, 0]
click at [132, 305] on div "阻攻" at bounding box center [136, 308] width 199 height 11
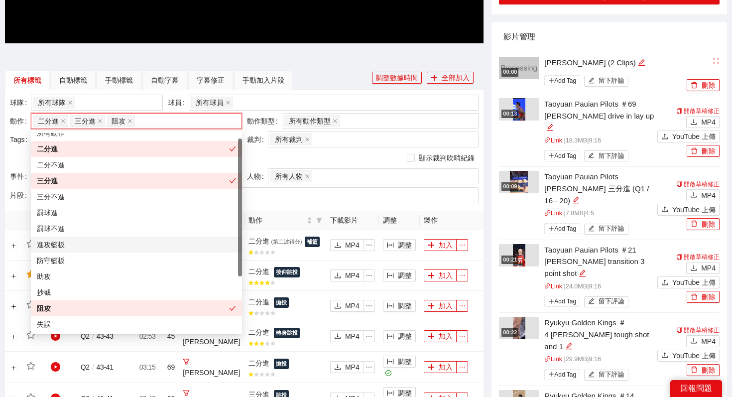
click at [287, 150] on div "顯示裁判吹哨紀錄" at bounding box center [244, 158] width 469 height 16
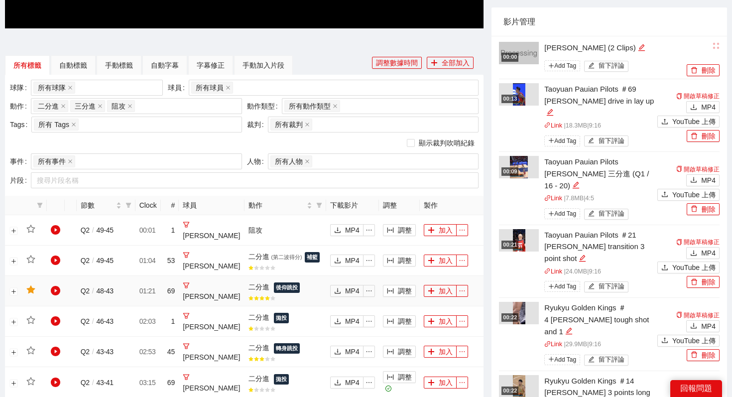
scroll to position [328, 0]
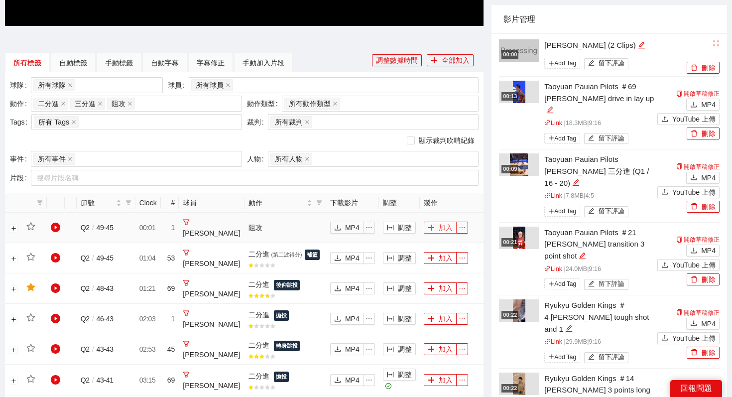
click at [445, 227] on button "加入" at bounding box center [440, 228] width 33 height 12
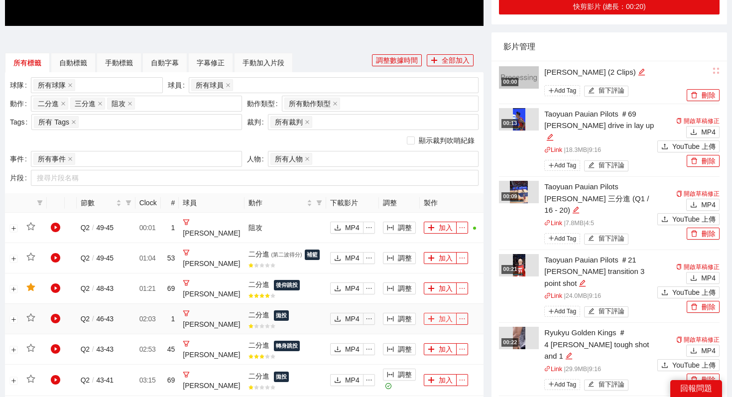
click at [443, 313] on button "加入" at bounding box center [440, 319] width 33 height 12
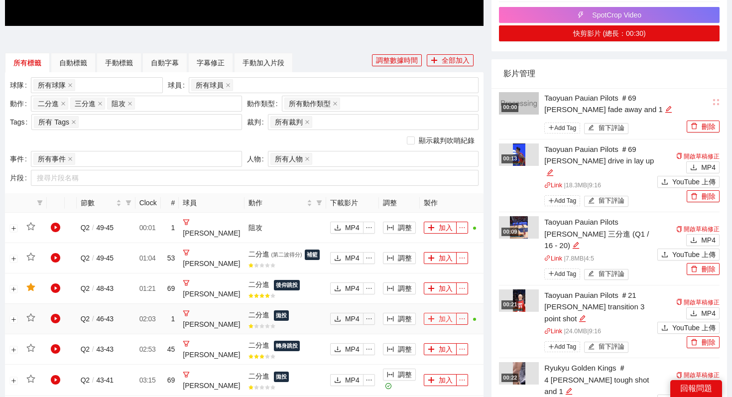
scroll to position [0, 0]
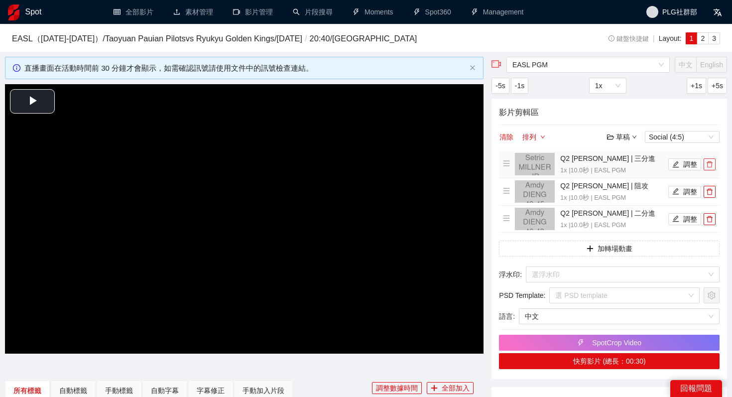
click at [597, 167] on icon "delete" at bounding box center [710, 164] width 6 height 6
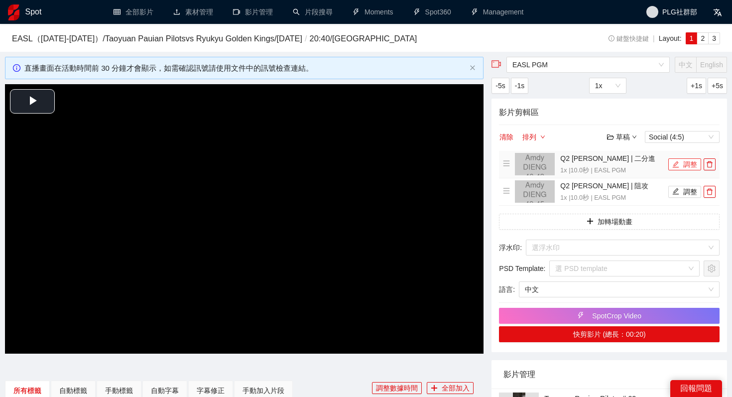
click at [597, 167] on button "調整" at bounding box center [684, 164] width 33 height 12
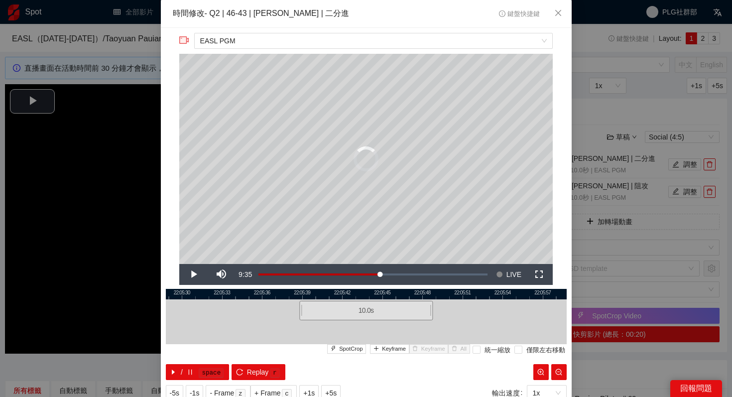
click at [597, 196] on div "**********" at bounding box center [366, 198] width 732 height 397
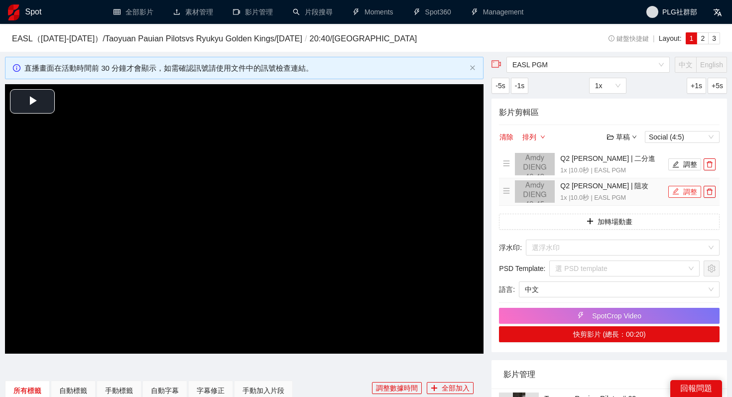
click at [597, 186] on button "調整" at bounding box center [684, 192] width 33 height 12
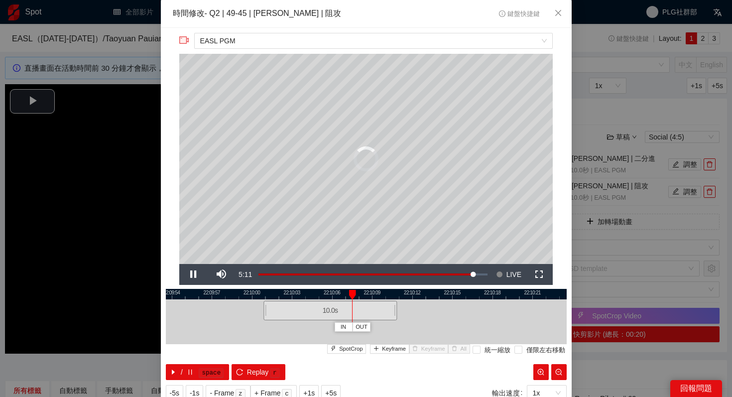
drag, startPoint x: 378, startPoint y: 314, endPoint x: 327, endPoint y: 321, distance: 51.8
click at [326, 321] on div "22:09:51 22:09:54 22:09:57 22:10:00 22:10:03 22:10:06 22:10:09 22:10:12 22:10:1…" at bounding box center [366, 334] width 401 height 91
click at [265, 364] on span "Replay" at bounding box center [258, 372] width 22 height 11
drag, startPoint x: 308, startPoint y: 311, endPoint x: 248, endPoint y: 312, distance: 59.8
click at [248, 312] on div "10.0 s" at bounding box center [254, 310] width 133 height 19
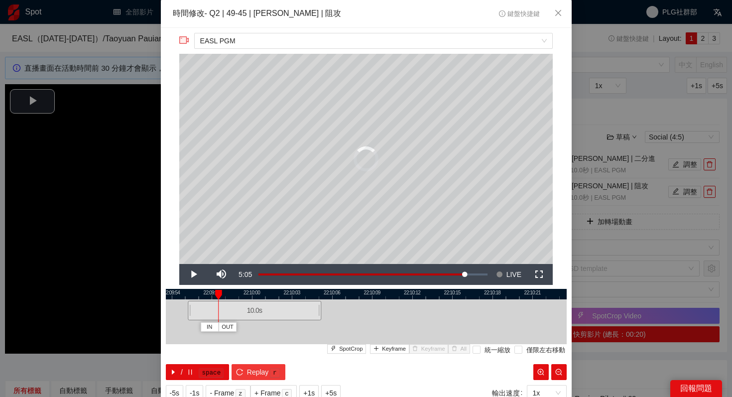
click at [251, 364] on span "Replay" at bounding box center [258, 372] width 22 height 11
click at [256, 364] on span "Replay" at bounding box center [258, 372] width 22 height 11
drag, startPoint x: 258, startPoint y: 305, endPoint x: 234, endPoint y: 308, distance: 23.6
click at [234, 308] on div "10.0 s" at bounding box center [230, 310] width 133 height 19
click at [259, 364] on span "Replay" at bounding box center [258, 372] width 22 height 11
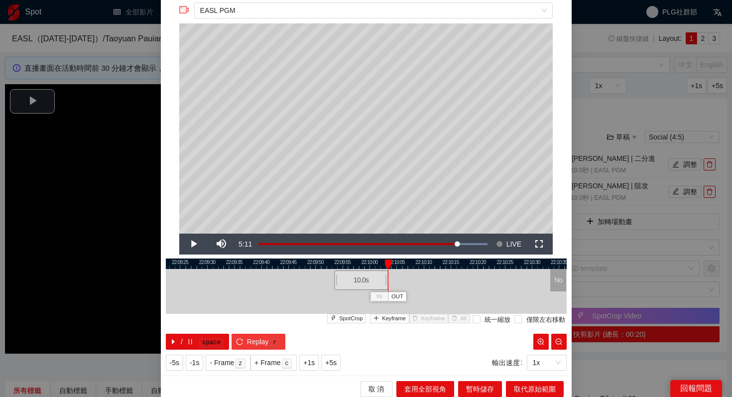
scroll to position [35, 0]
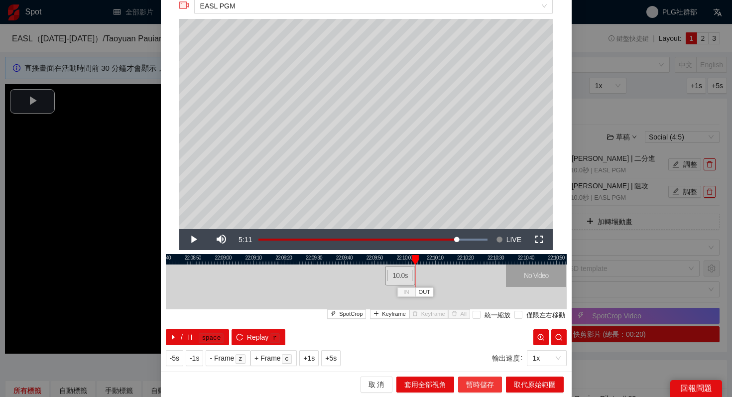
click at [477, 364] on span "暫時儲存" at bounding box center [480, 384] width 28 height 11
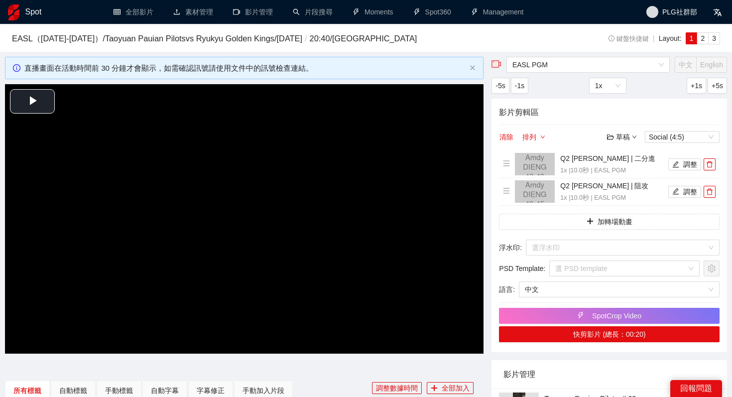
scroll to position [0, 0]
click at [597, 164] on button "調整" at bounding box center [684, 164] width 33 height 12
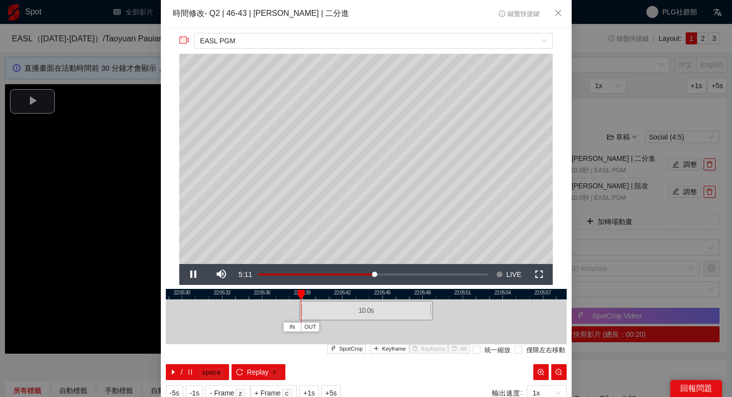
click at [597, 267] on div "**********" at bounding box center [366, 198] width 732 height 397
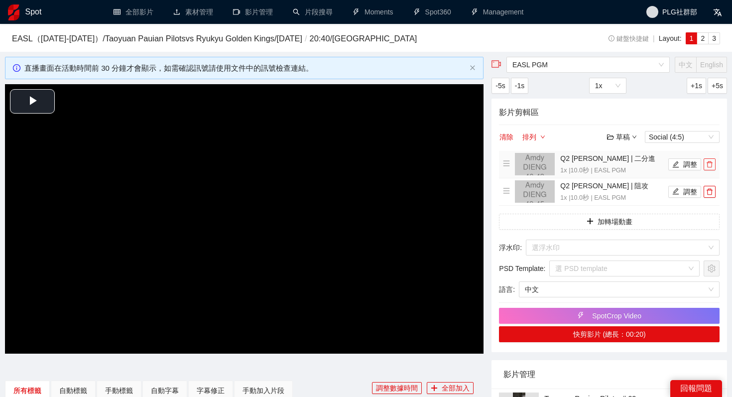
click at [597, 167] on icon "delete" at bounding box center [710, 164] width 6 height 6
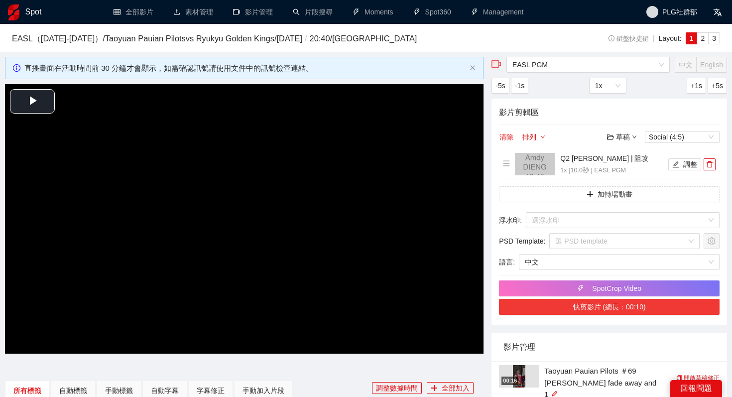
click at [597, 307] on button "快剪影片 (總長：00:10)" at bounding box center [609, 307] width 221 height 16
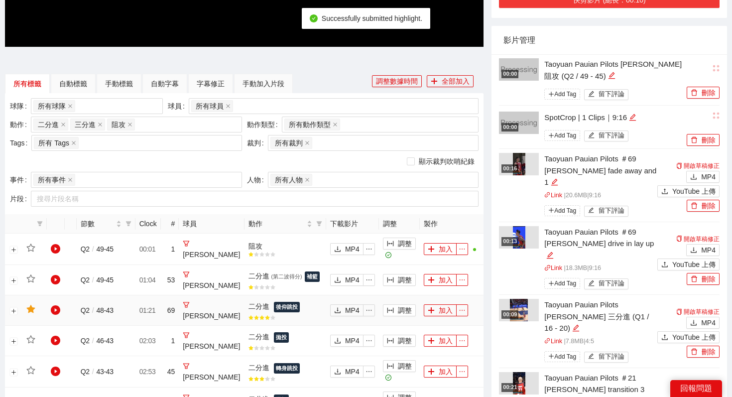
scroll to position [321, 0]
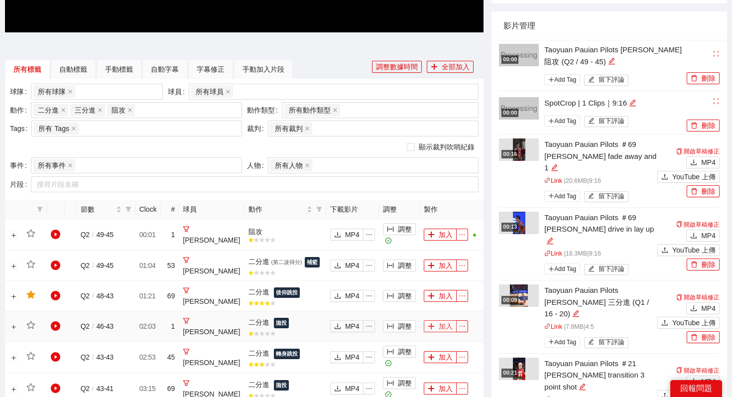
click at [443, 330] on button "加入" at bounding box center [440, 326] width 33 height 12
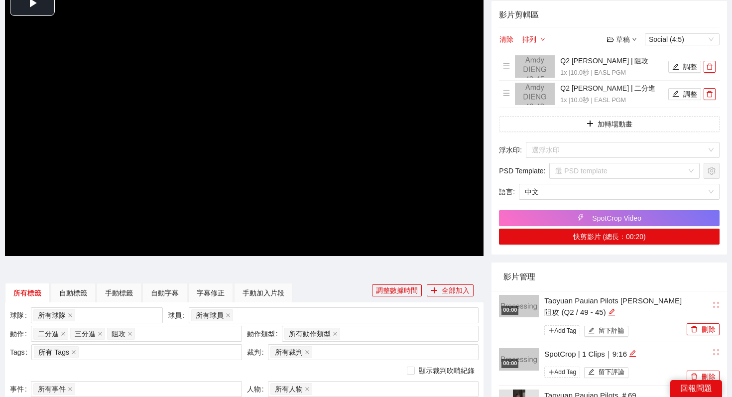
scroll to position [0, 0]
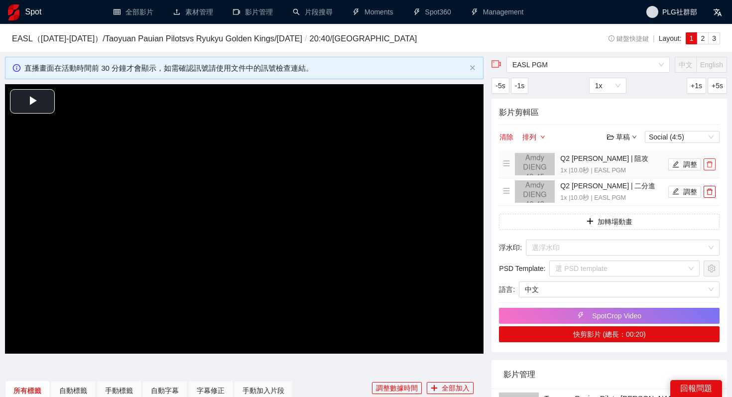
click at [597, 167] on icon "delete" at bounding box center [709, 164] width 7 height 7
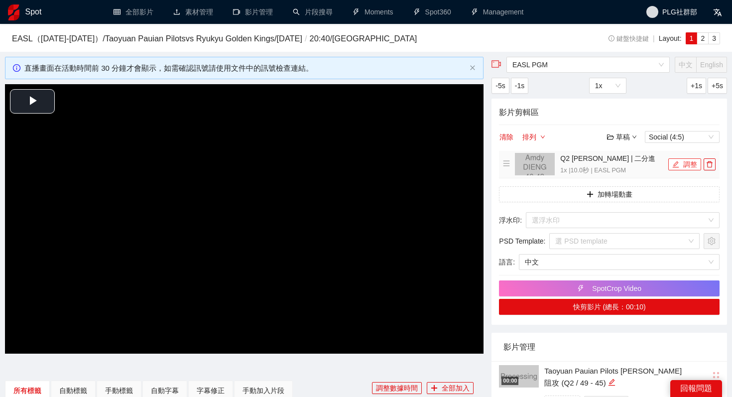
click at [597, 164] on button "調整" at bounding box center [684, 164] width 33 height 12
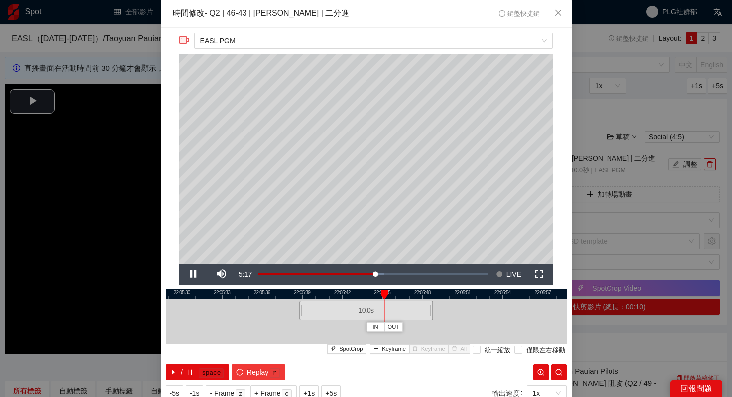
click at [254, 364] on span "Replay" at bounding box center [258, 372] width 22 height 11
click at [201, 364] on kbd "space" at bounding box center [211, 373] width 25 height 10
click at [384, 346] on span "Keyframe" at bounding box center [394, 349] width 24 height 9
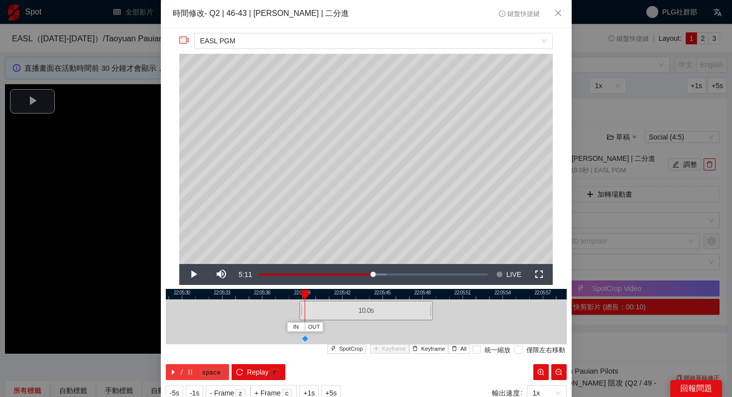
click at [174, 364] on icon "caret-right" at bounding box center [173, 372] width 7 height 7
click at [183, 364] on button "/ space" at bounding box center [198, 372] width 64 height 16
click at [384, 348] on span "Keyframe" at bounding box center [394, 349] width 24 height 9
click at [188, 364] on icon "pause" at bounding box center [190, 372] width 7 height 7
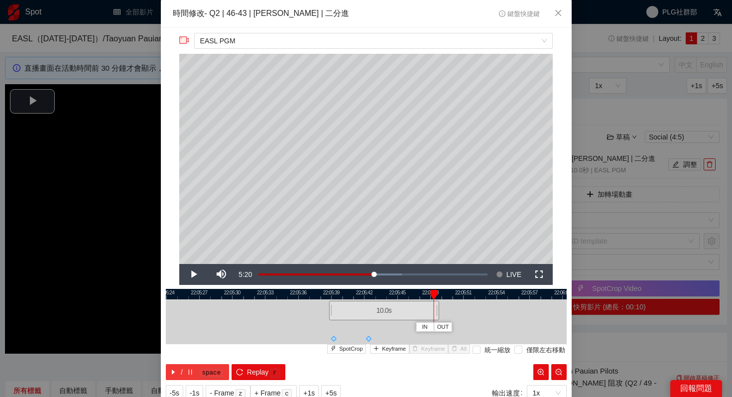
scroll to position [35, 0]
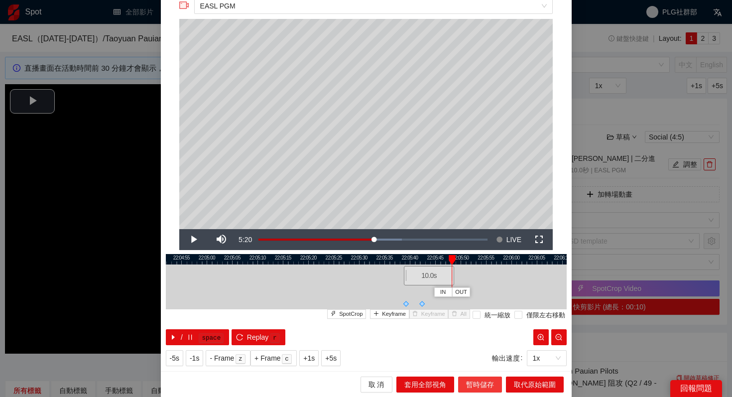
click at [480, 364] on span "暫時儲存" at bounding box center [480, 384] width 28 height 11
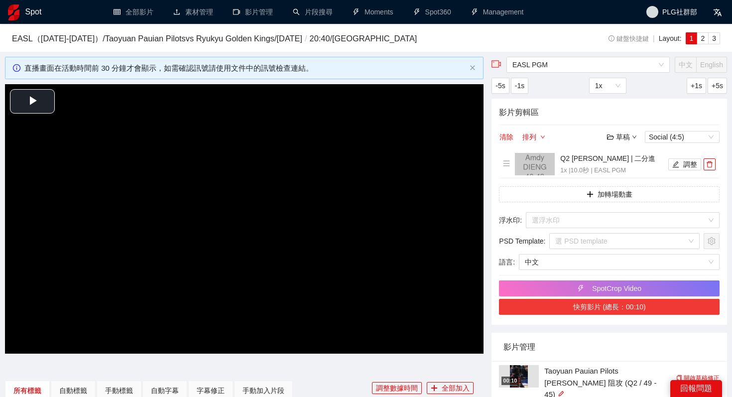
click at [573, 303] on button "快剪影片 (總長：00:10)" at bounding box center [609, 307] width 221 height 16
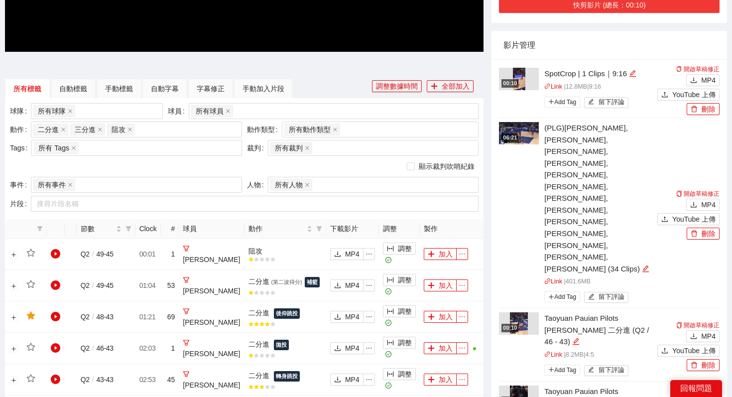
scroll to position [312, 0]
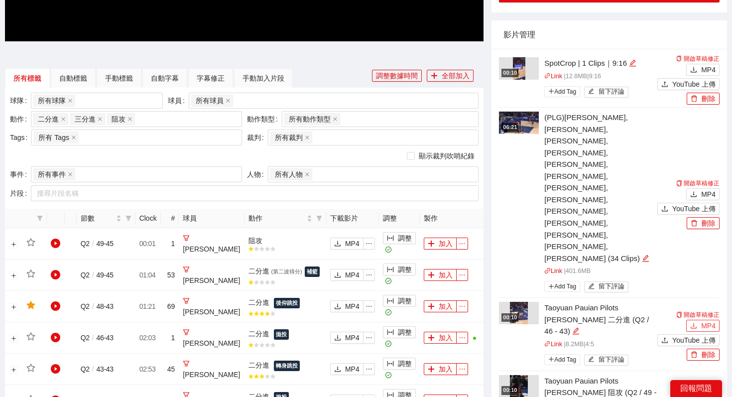
click at [597, 320] on span "MP4" at bounding box center [708, 325] width 14 height 11
click at [597, 364] on span "MP4" at bounding box center [708, 399] width 14 height 11
click at [597, 349] on button "刪除" at bounding box center [703, 355] width 33 height 12
click at [597, 273] on span "Yes" at bounding box center [713, 272] width 11 height 11
click at [597, 349] on button "刪除" at bounding box center [703, 355] width 33 height 12
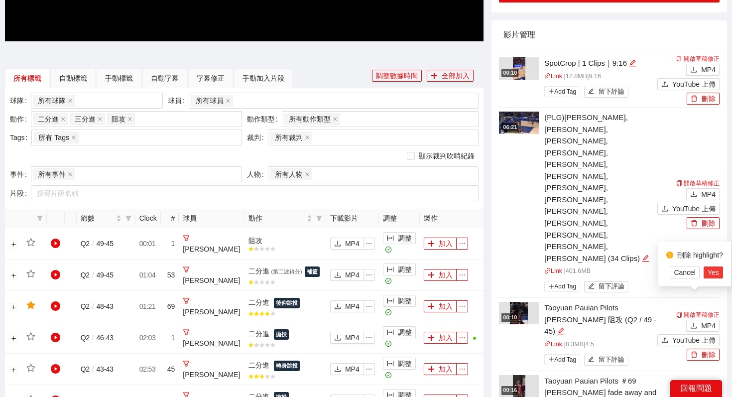
click at [597, 273] on span "Yes" at bounding box center [713, 272] width 11 height 11
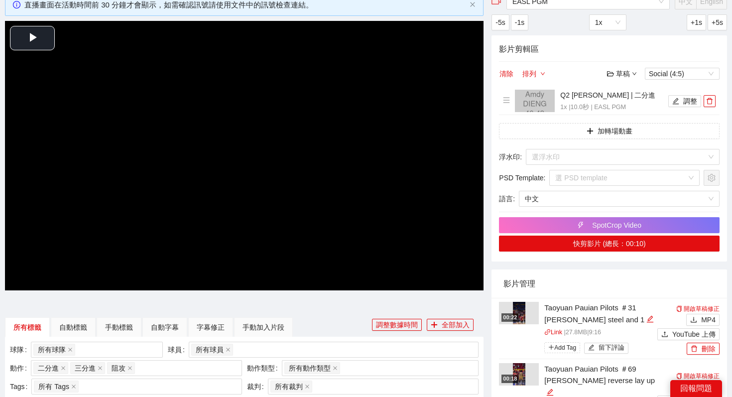
scroll to position [0, 0]
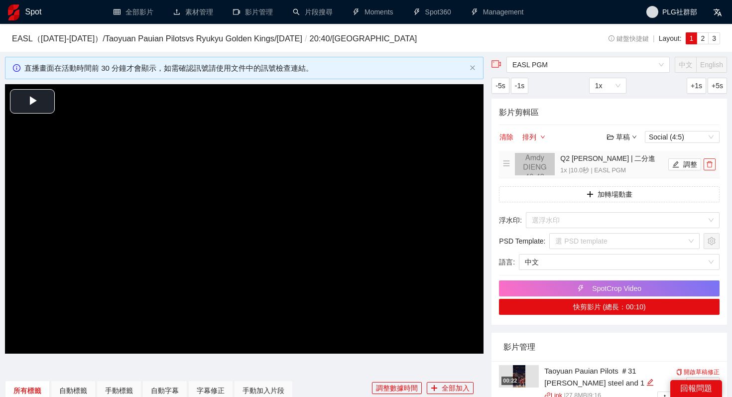
click at [597, 167] on icon "delete" at bounding box center [710, 164] width 6 height 6
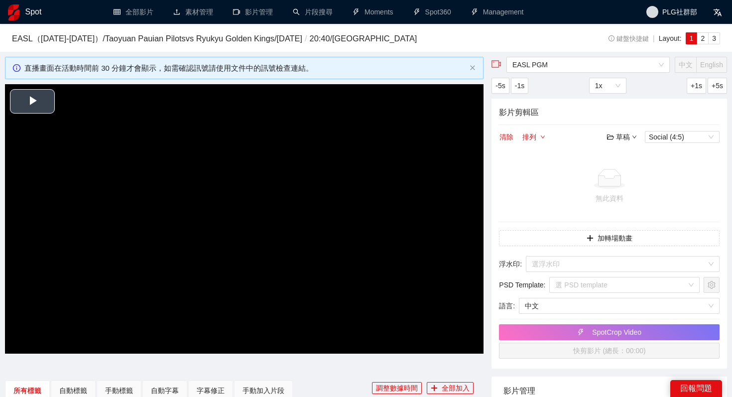
scroll to position [405, 0]
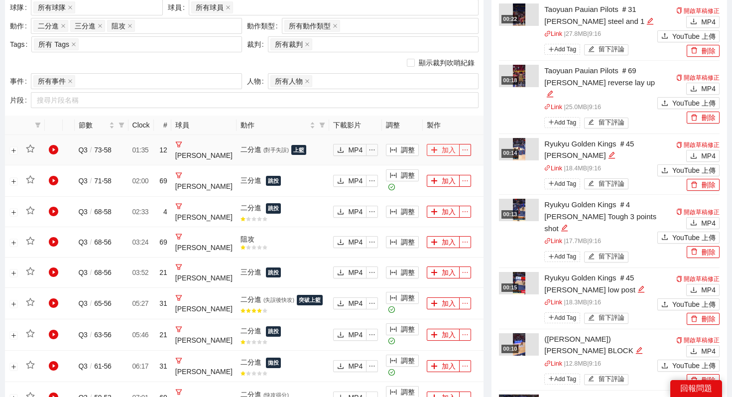
click at [444, 151] on button "加入" at bounding box center [443, 150] width 33 height 12
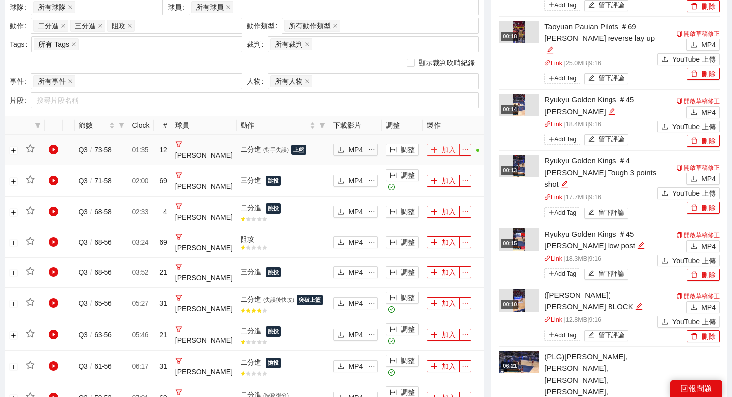
scroll to position [0, 0]
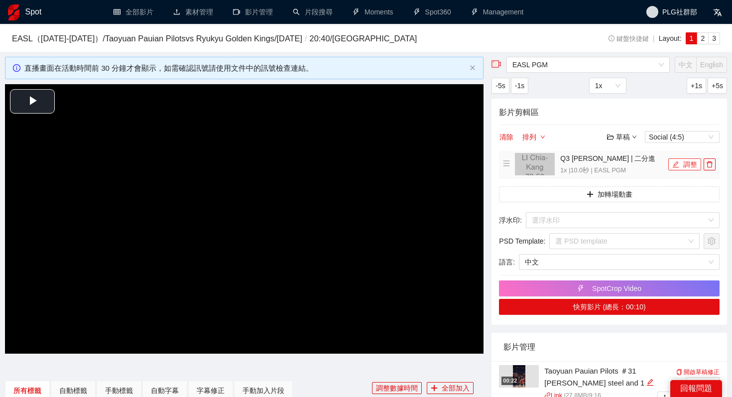
click at [597, 165] on button "調整" at bounding box center [684, 164] width 33 height 12
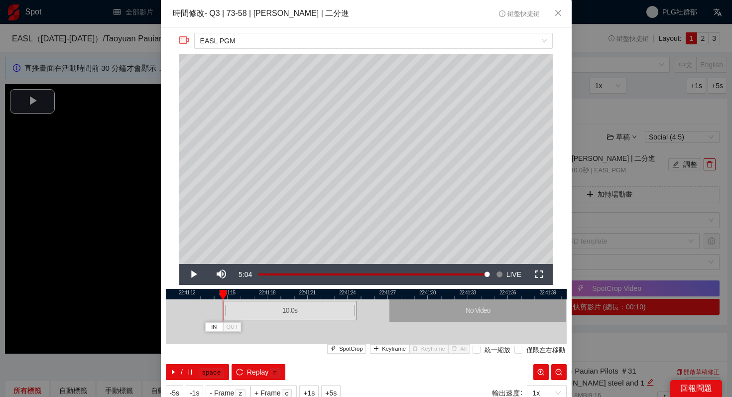
drag, startPoint x: 368, startPoint y: 314, endPoint x: 292, endPoint y: 313, distance: 75.7
click at [292, 313] on div "10.0 s" at bounding box center [289, 310] width 133 height 19
click at [252, 364] on span "Replay" at bounding box center [258, 372] width 22 height 11
click at [251, 364] on span "Replay" at bounding box center [258, 372] width 22 height 11
click at [202, 364] on kbd "space" at bounding box center [211, 373] width 25 height 10
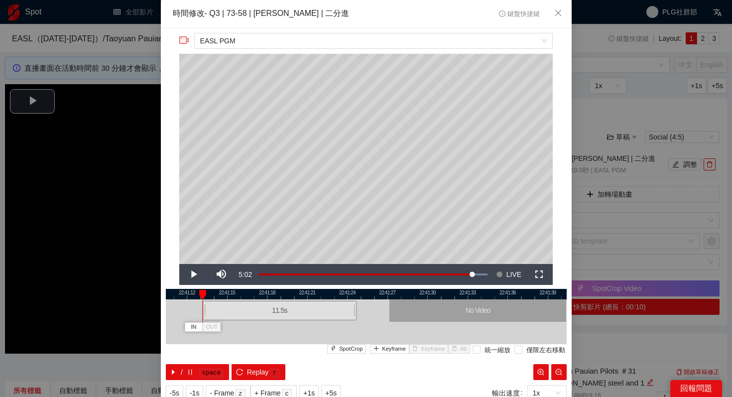
drag, startPoint x: 222, startPoint y: 310, endPoint x: 202, endPoint y: 310, distance: 20.4
click at [202, 310] on div at bounding box center [204, 310] width 6 height 22
click at [246, 364] on button "Replay r" at bounding box center [258, 372] width 53 height 16
drag, startPoint x: 201, startPoint y: 311, endPoint x: 187, endPoint y: 311, distance: 13.9
click at [191, 311] on div at bounding box center [194, 310] width 6 height 22
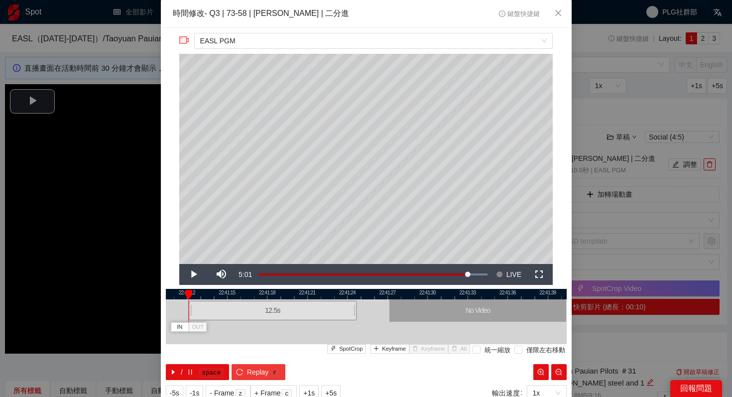
click at [256, 364] on span "Replay" at bounding box center [258, 372] width 22 height 11
click at [195, 364] on button "/ space" at bounding box center [198, 372] width 64 height 16
click at [395, 348] on span "Keyframe" at bounding box center [394, 349] width 24 height 9
click at [251, 364] on span "Replay" at bounding box center [258, 372] width 22 height 11
click at [196, 364] on button "/ space" at bounding box center [198, 372] width 64 height 16
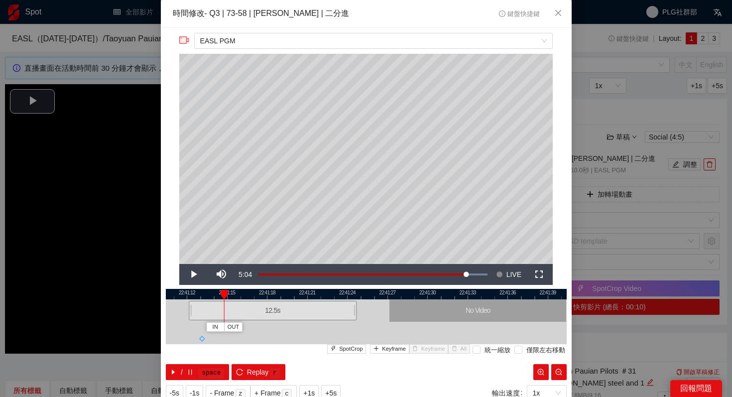
click at [213, 295] on div at bounding box center [366, 294] width 401 height 10
click at [183, 364] on button "/ space" at bounding box center [198, 372] width 64 height 16
click at [399, 346] on span "Keyframe" at bounding box center [394, 349] width 24 height 9
click at [199, 364] on span "space" at bounding box center [211, 373] width 27 height 12
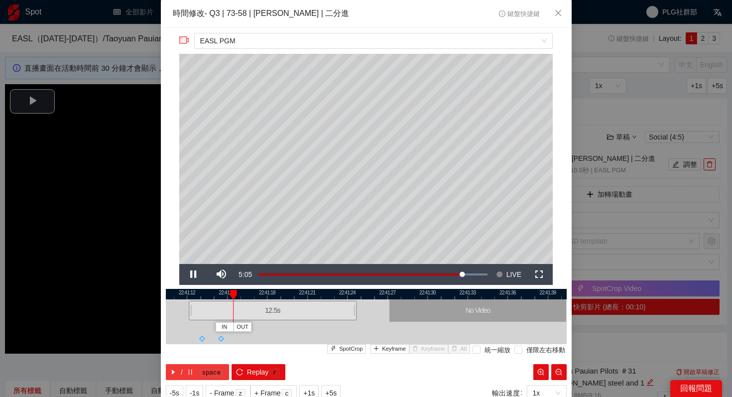
click at [199, 364] on span "space" at bounding box center [211, 373] width 27 height 12
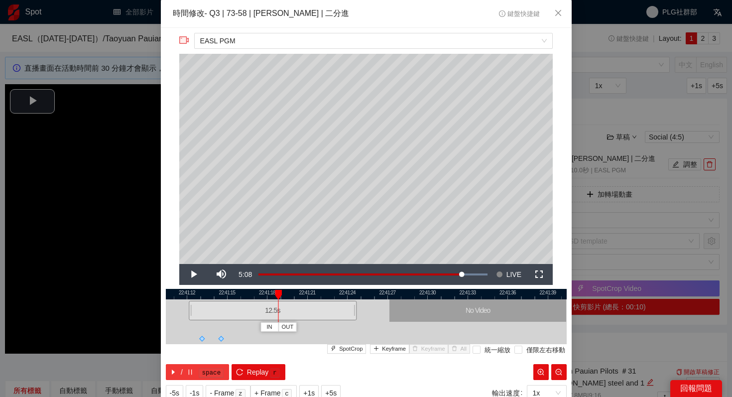
click at [199, 364] on span "space" at bounding box center [211, 373] width 27 height 12
click at [395, 348] on span "Keyframe" at bounding box center [394, 349] width 24 height 9
click at [194, 364] on button "/ space" at bounding box center [198, 372] width 64 height 16
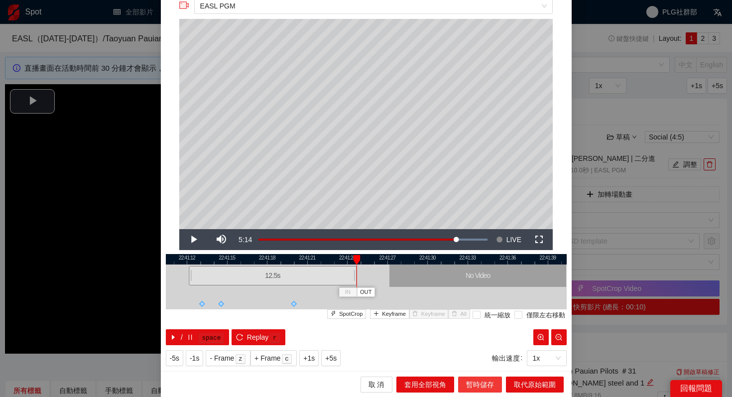
click at [480, 364] on span "暫時儲存" at bounding box center [480, 384] width 28 height 11
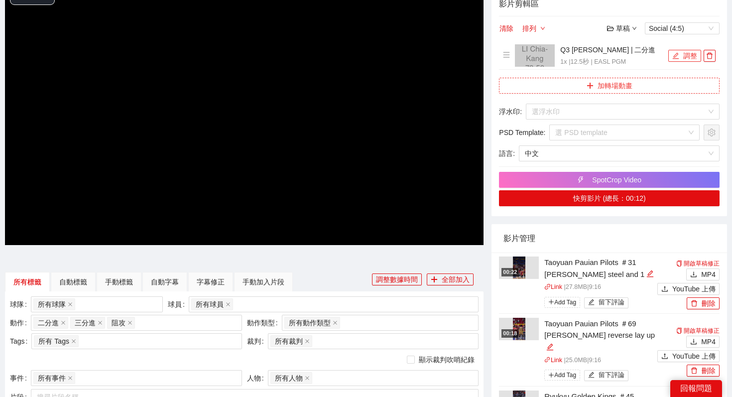
scroll to position [102, 0]
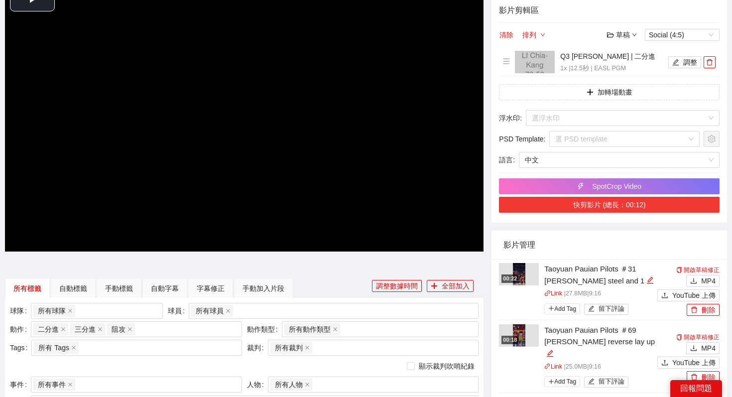
click at [597, 204] on button "快剪影片 (總長：00:12)" at bounding box center [609, 205] width 221 height 16
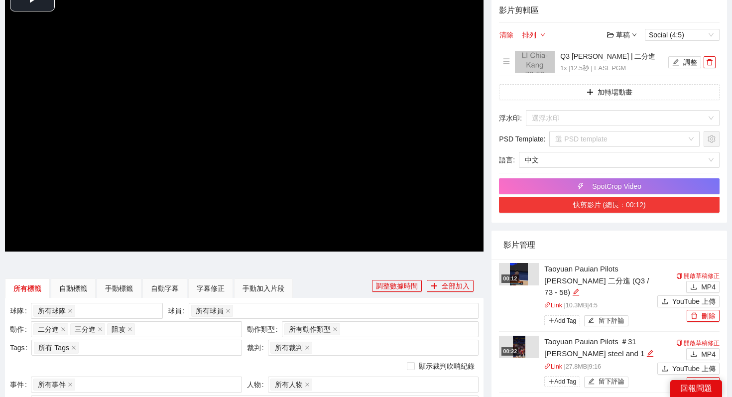
scroll to position [104, 0]
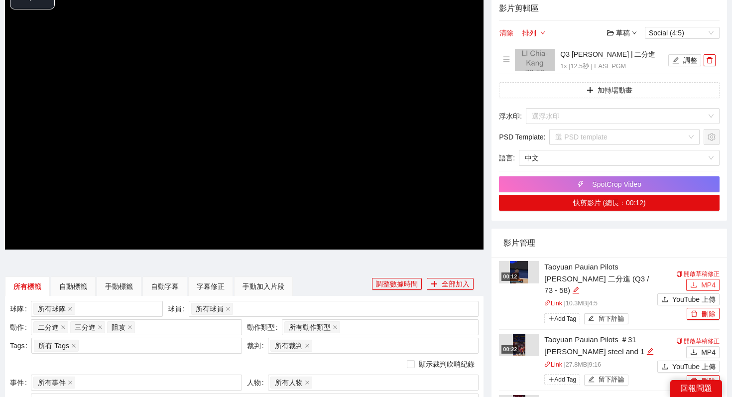
click at [597, 279] on span "MP4" at bounding box center [708, 284] width 14 height 11
click at [597, 311] on button "刪除" at bounding box center [703, 314] width 33 height 12
click at [597, 278] on span "Yes" at bounding box center [713, 278] width 11 height 11
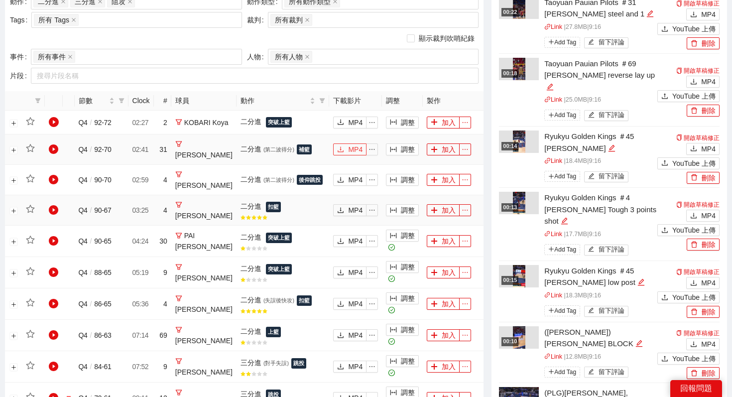
scroll to position [0, 0]
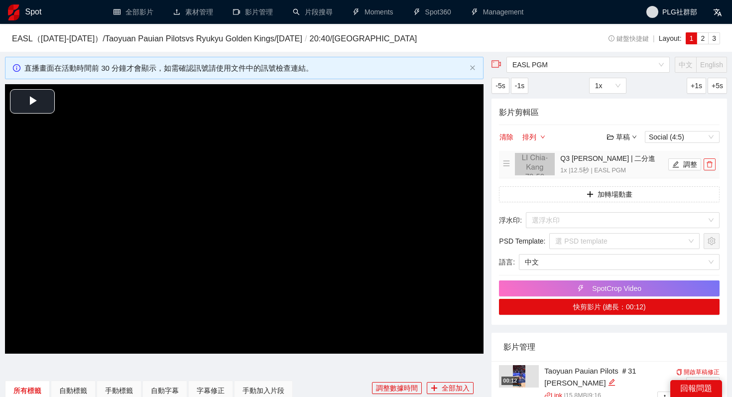
click at [597, 164] on icon "delete" at bounding box center [709, 164] width 7 height 7
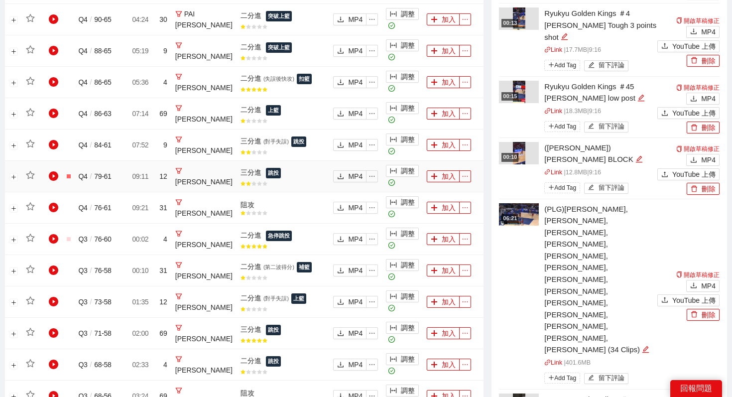
scroll to position [653, 0]
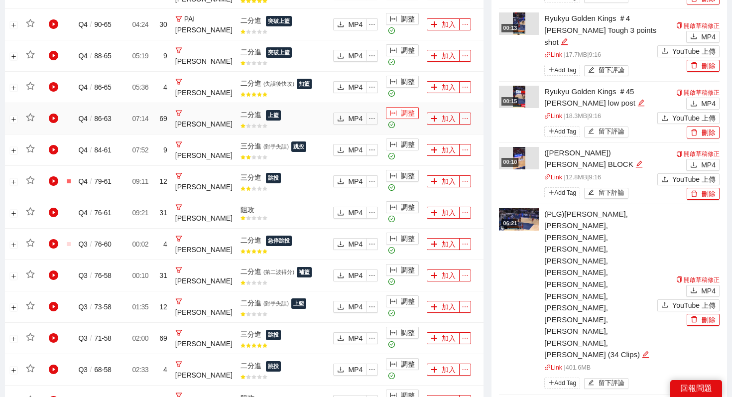
click at [396, 111] on button "調整" at bounding box center [402, 113] width 33 height 12
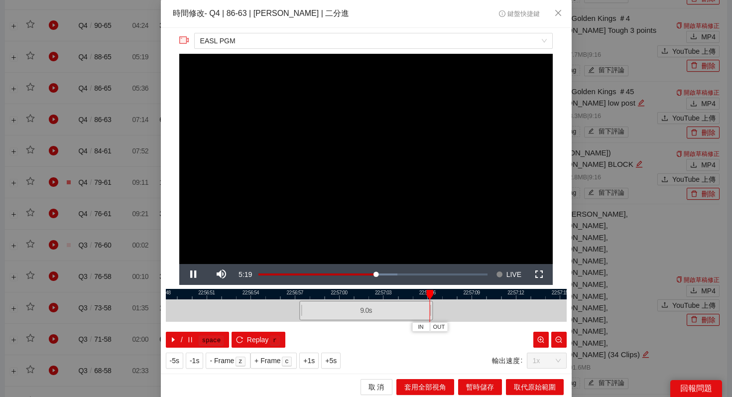
click at [131, 178] on div "**********" at bounding box center [366, 198] width 732 height 397
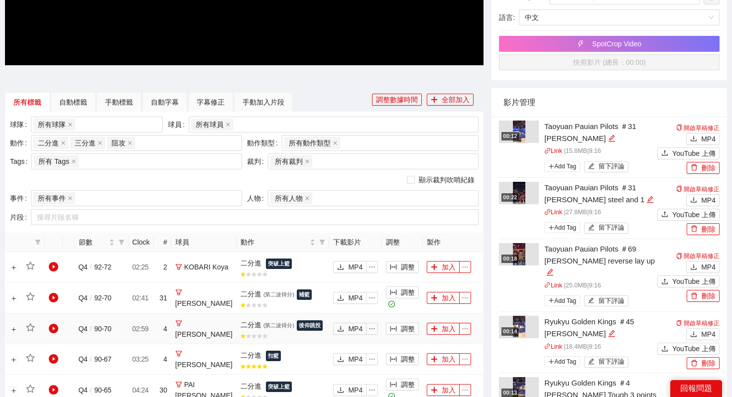
scroll to position [234, 0]
